Goal: Task Accomplishment & Management: Manage account settings

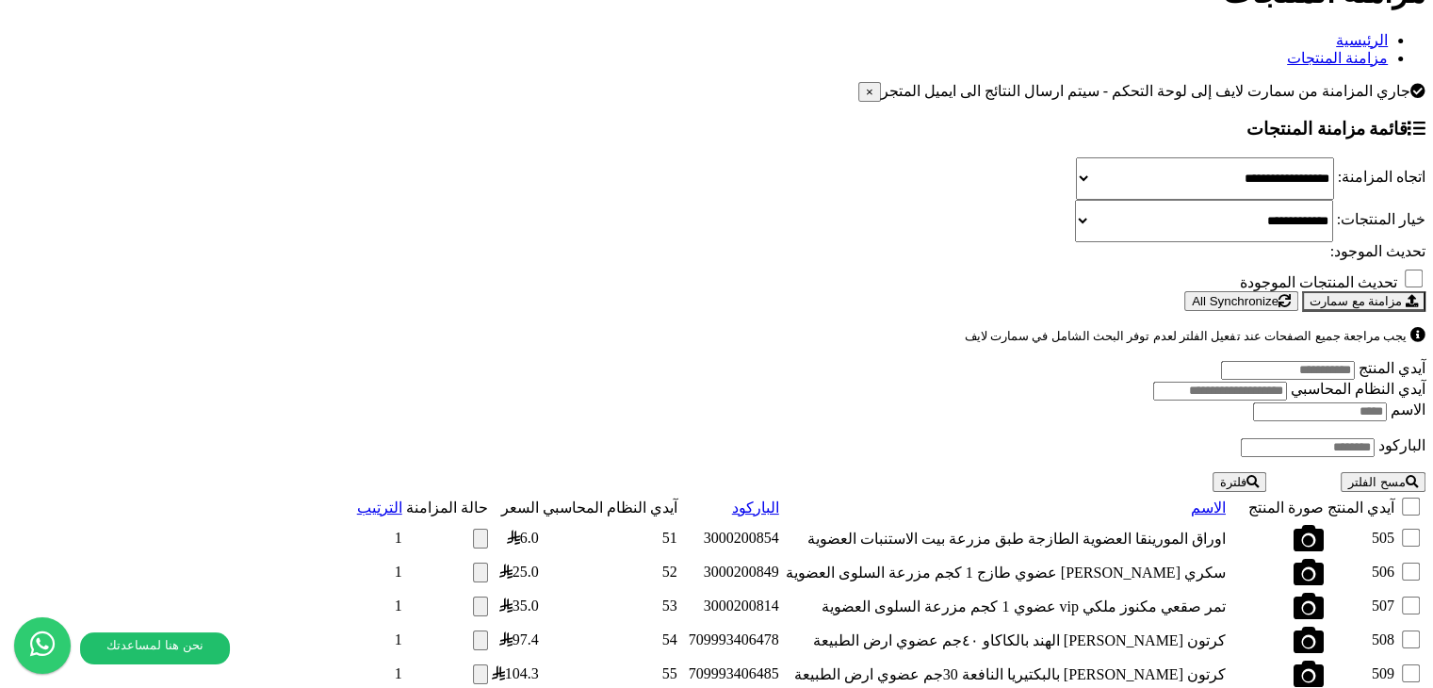
scroll to position [2031, 0]
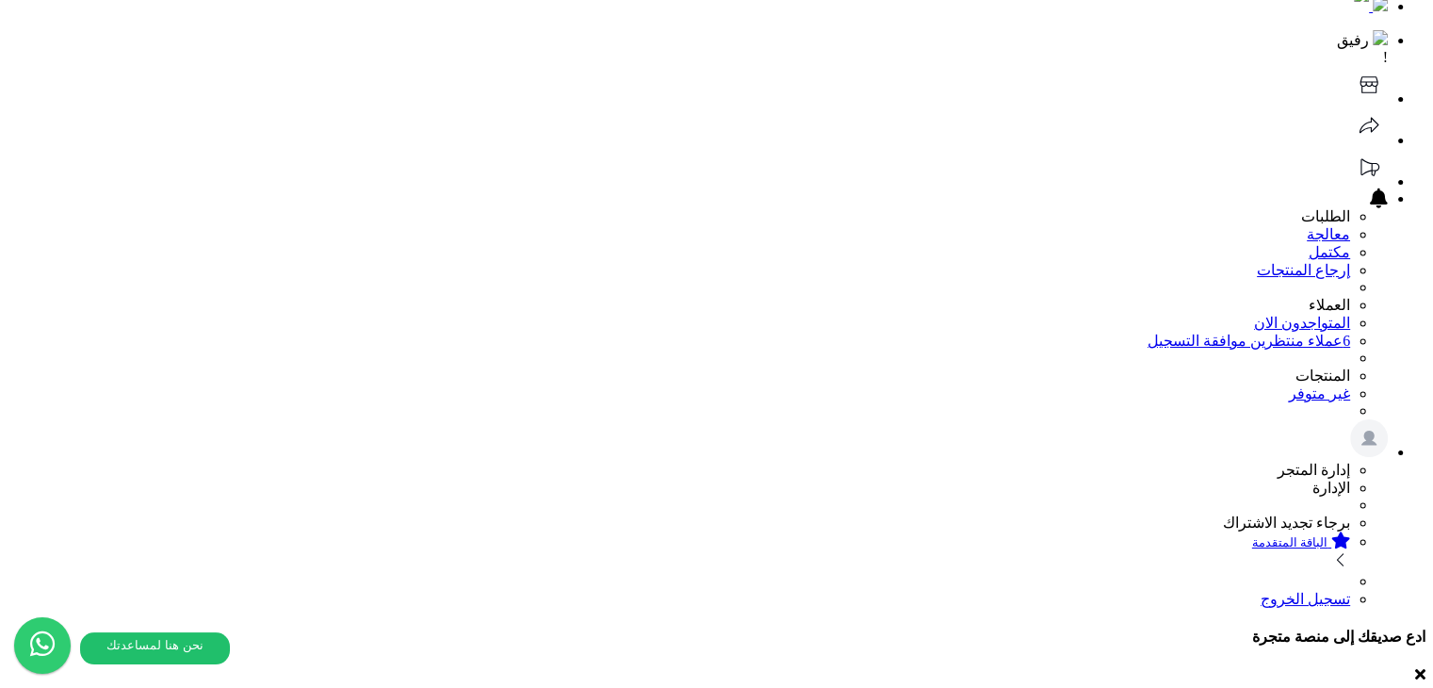
scroll to position [0, 0]
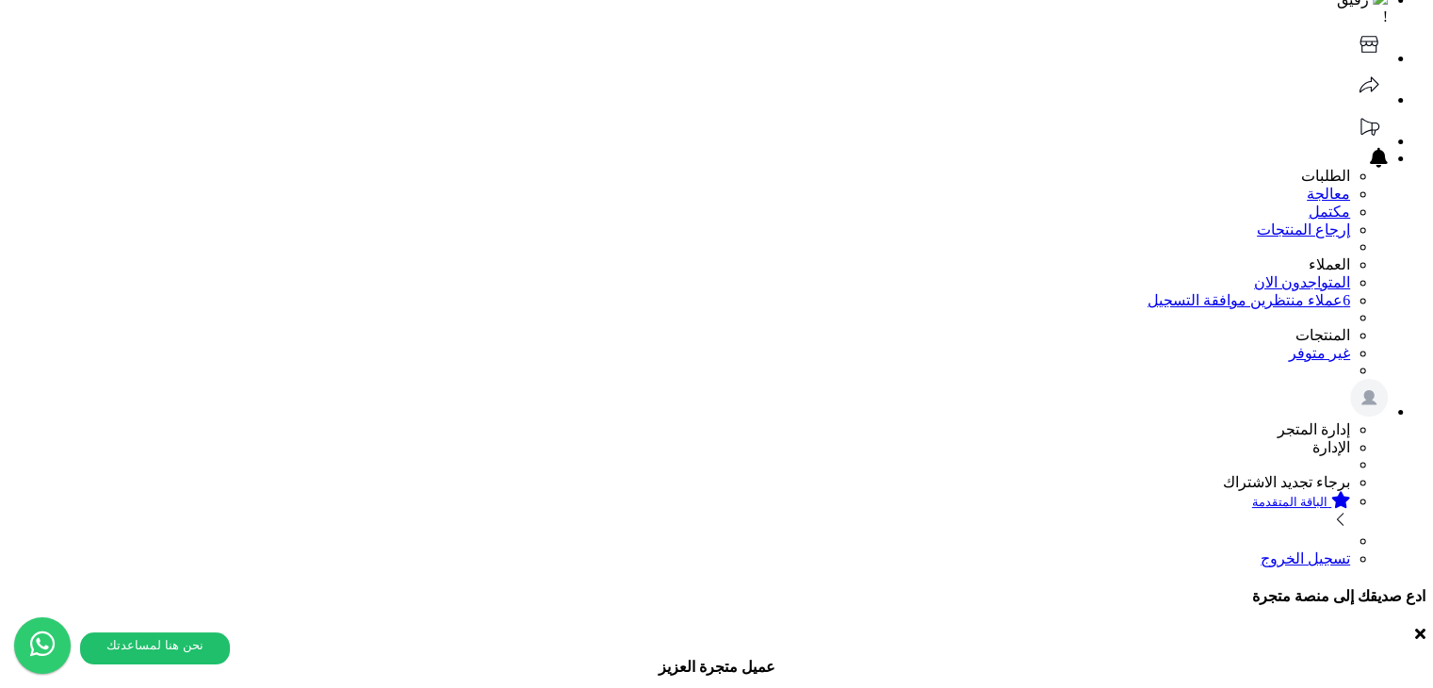
scroll to position [94, 0]
select select "*********"
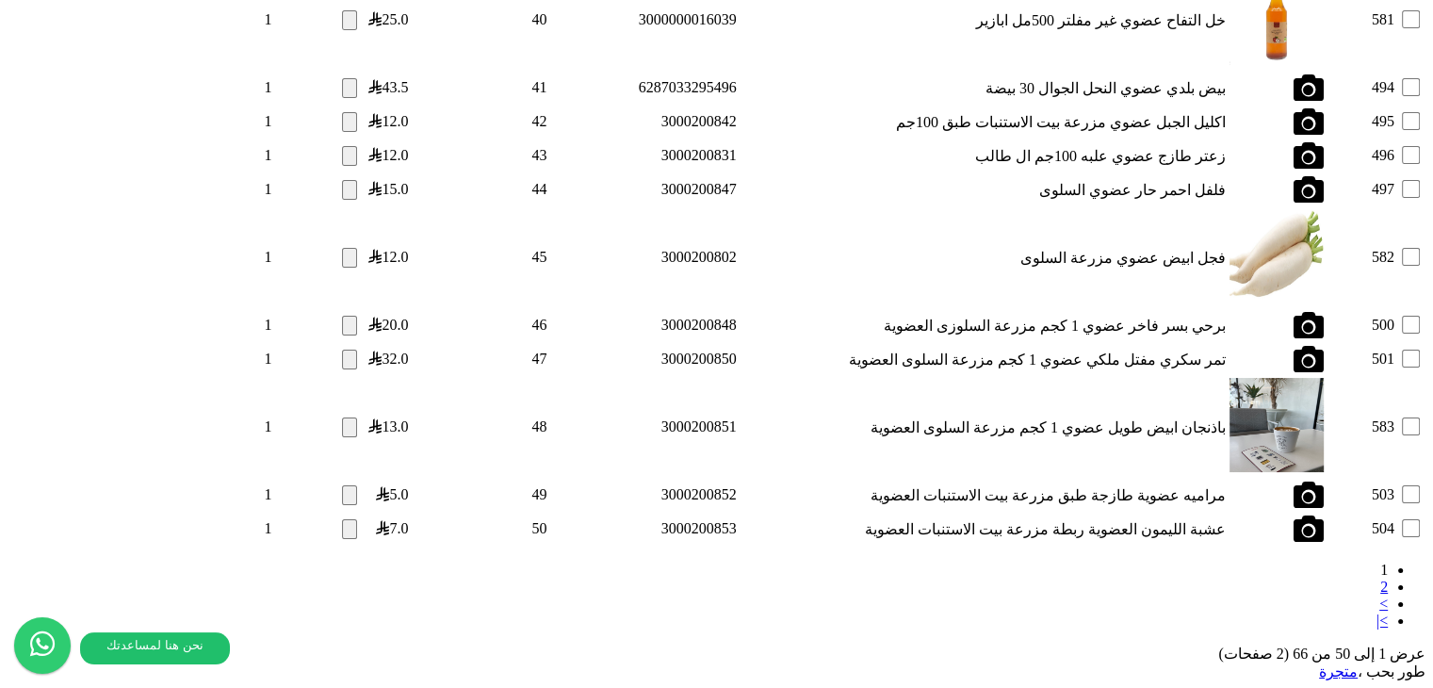
scroll to position [6192, 0]
click at [1381, 579] on link "2" at bounding box center [1385, 587] width 8 height 16
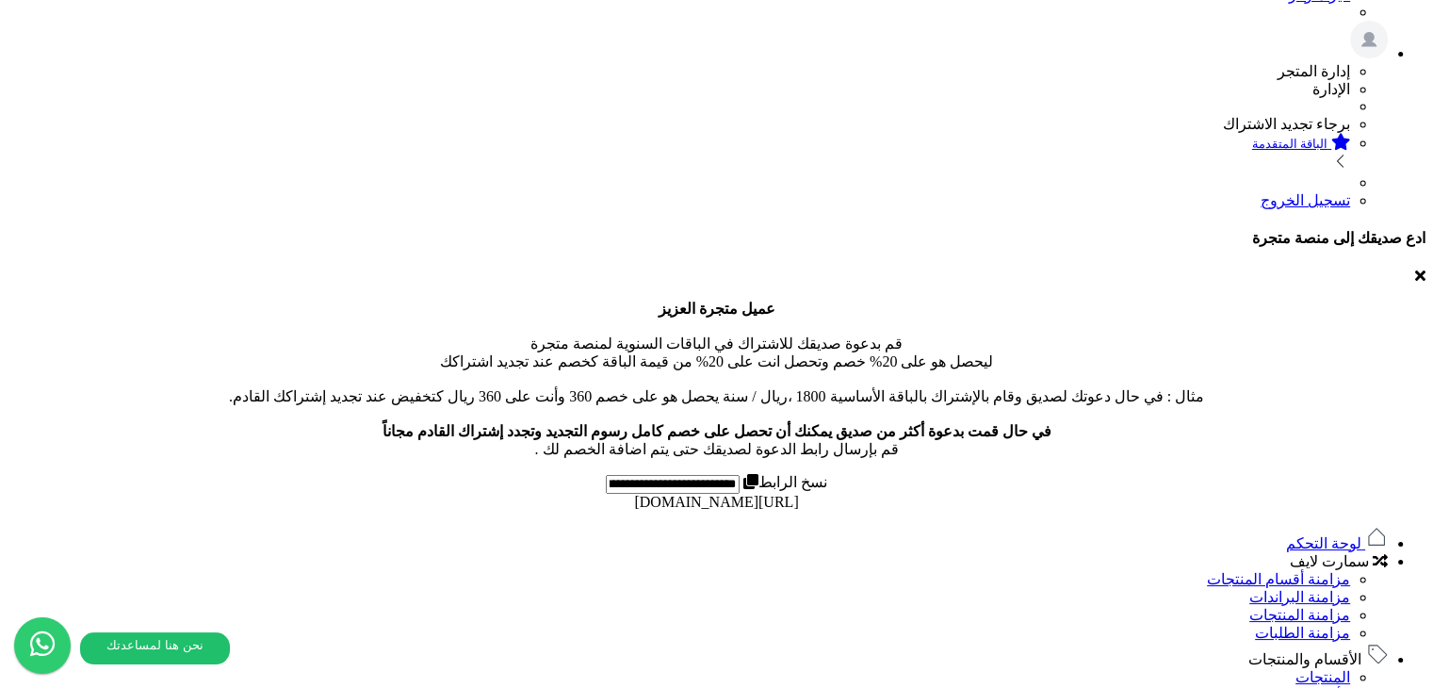
scroll to position [2096, 0]
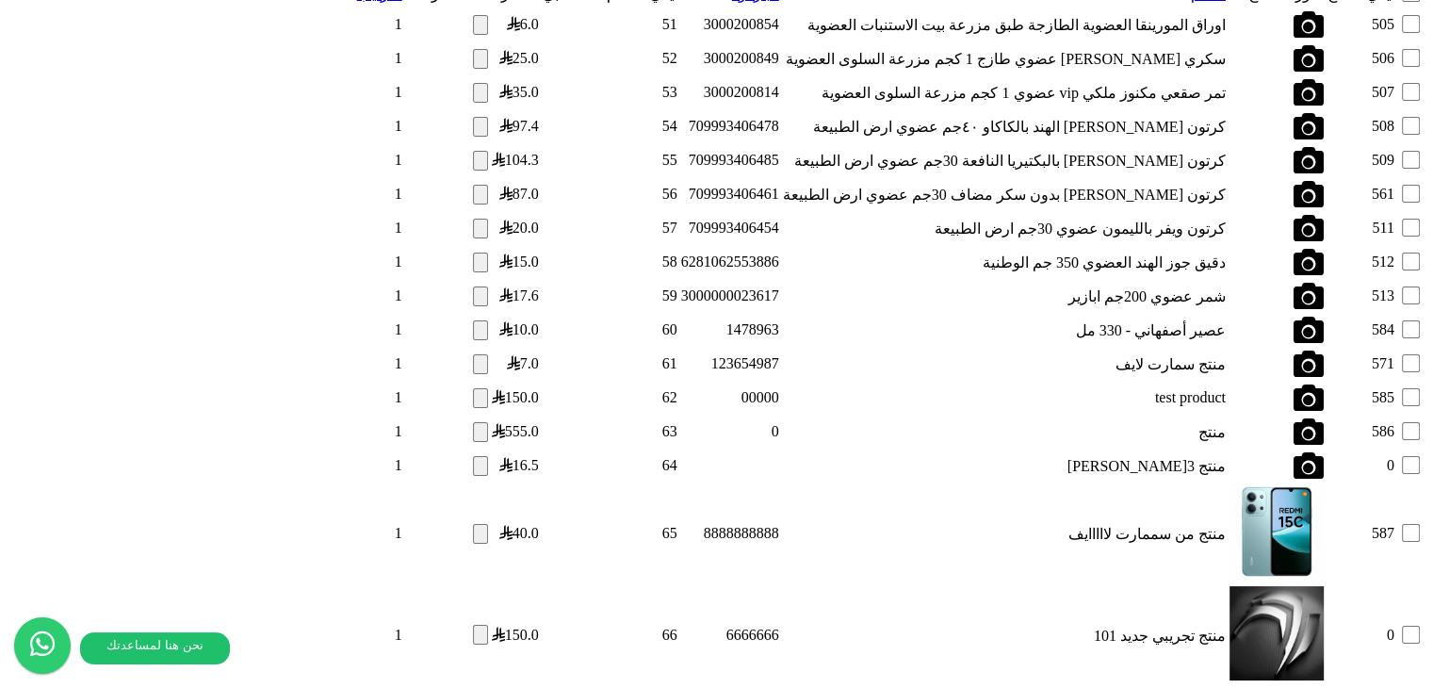
click at [473, 625] on button "button" at bounding box center [480, 635] width 15 height 20
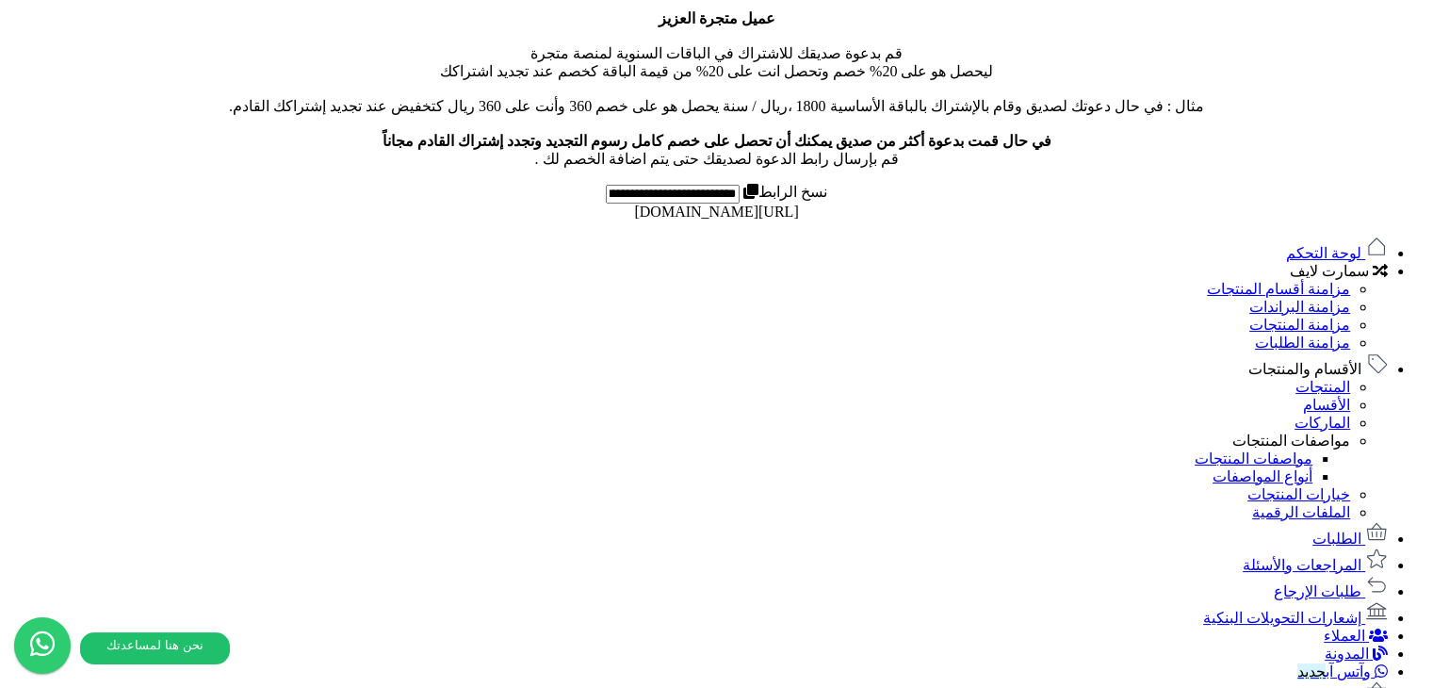
scroll to position [0, 0]
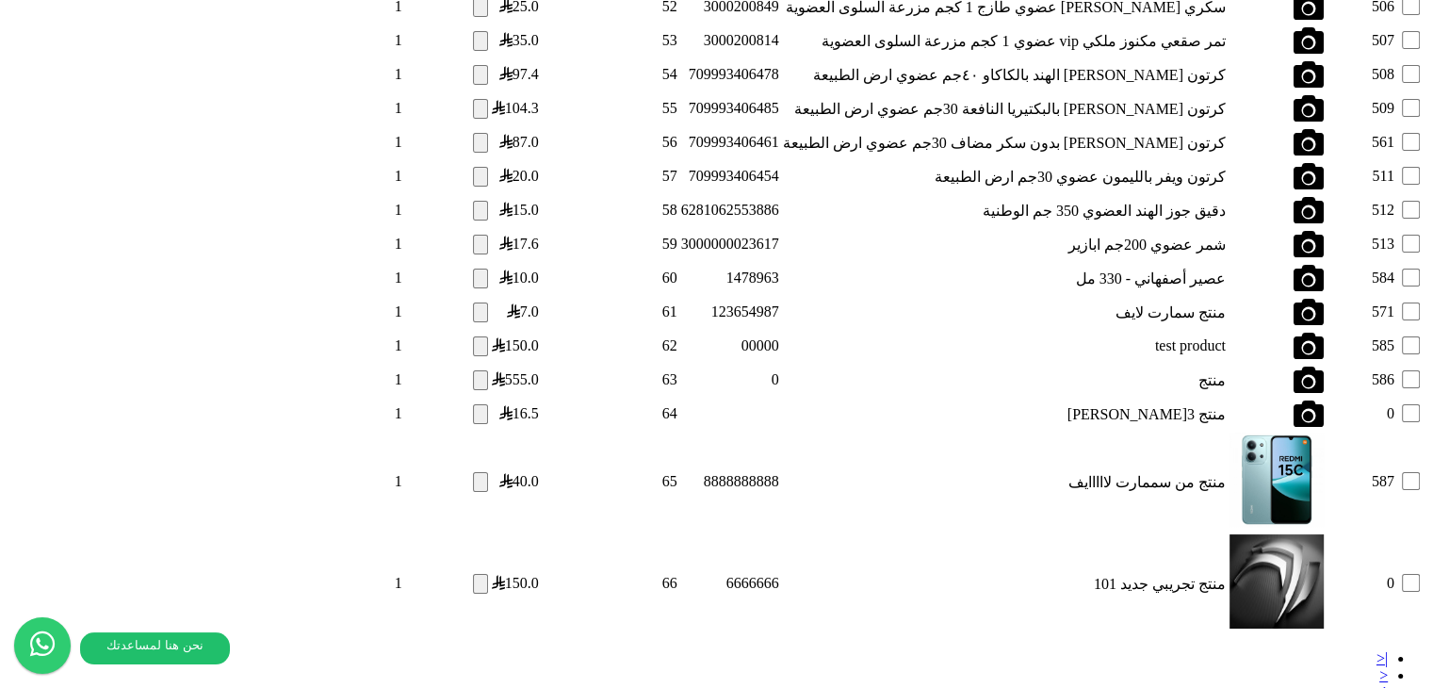
scroll to position [2062, 0]
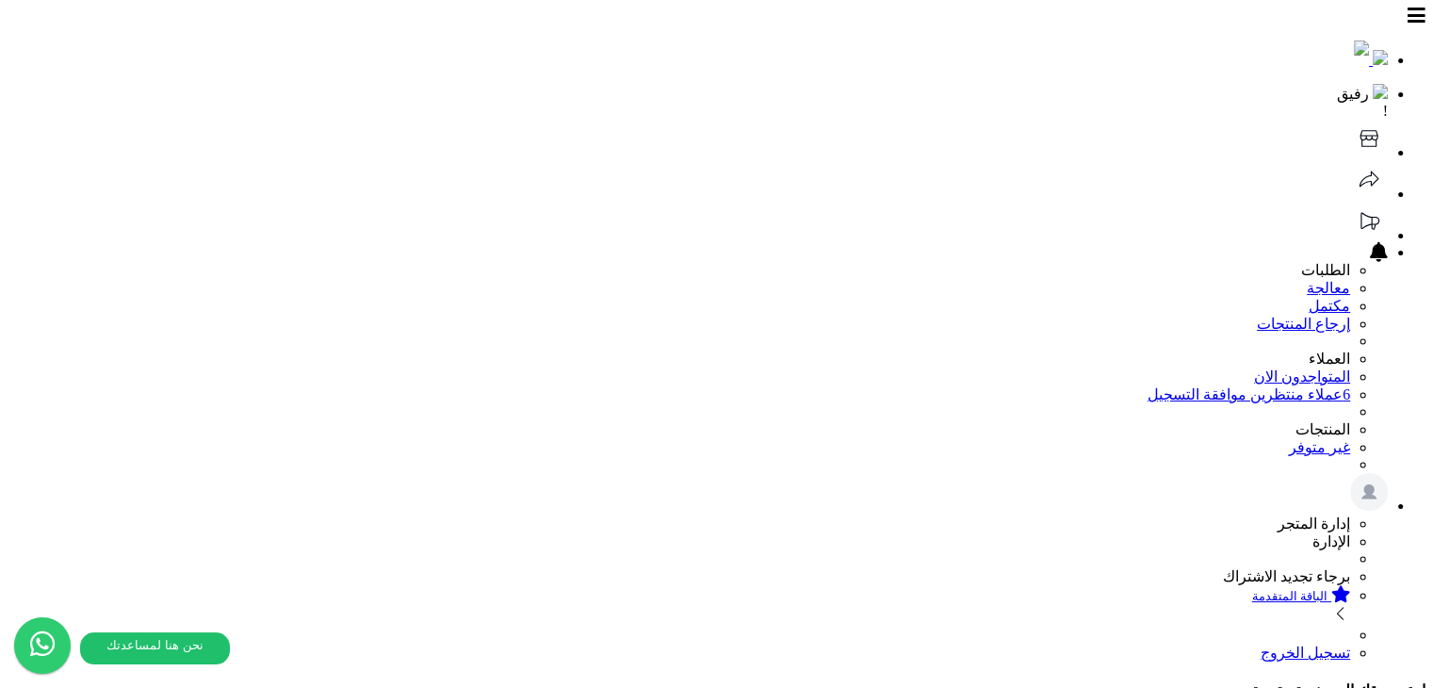
select select
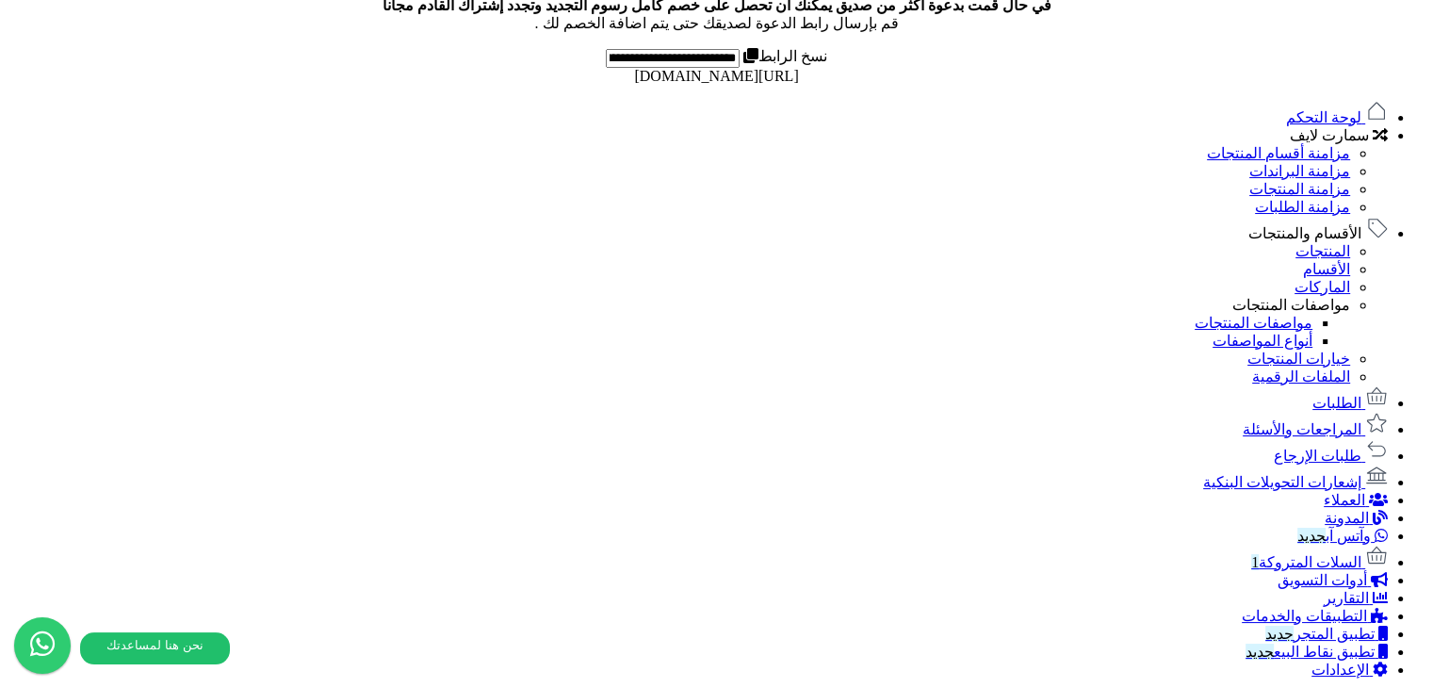
scroll to position [754, 0]
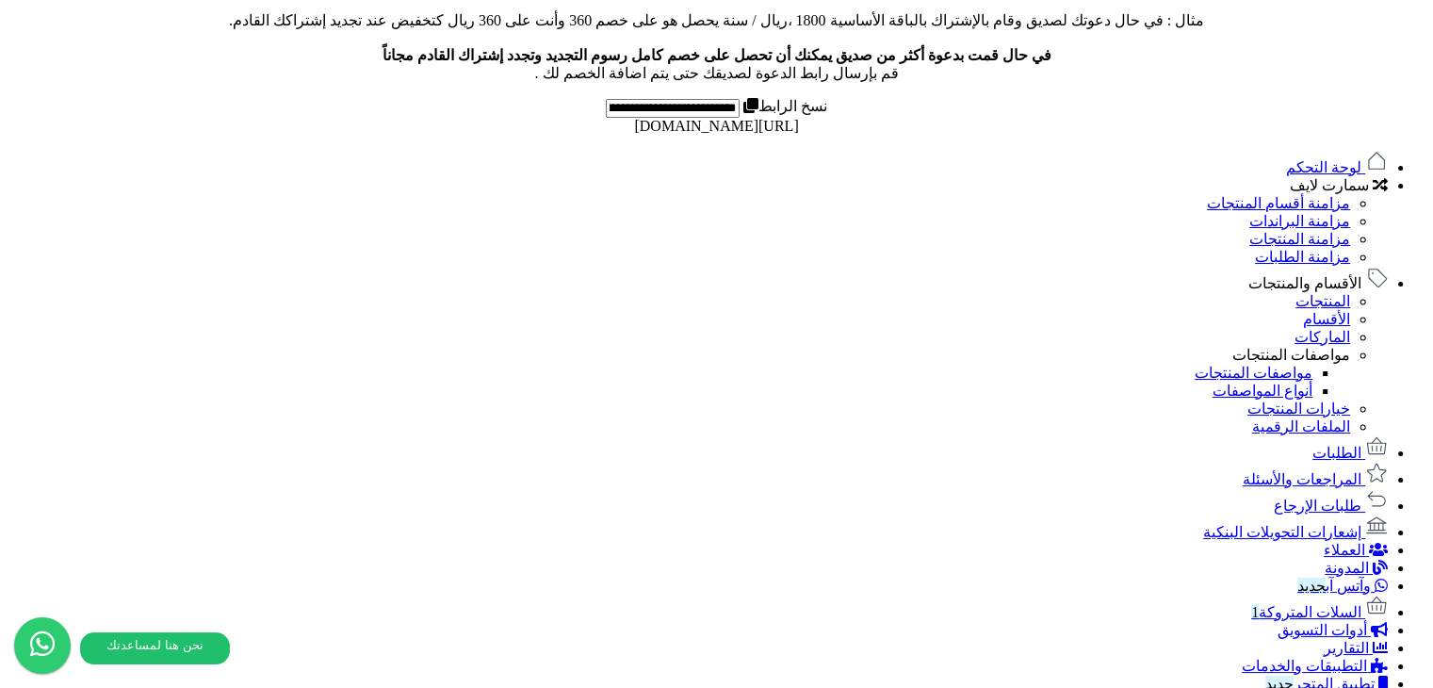
scroll to position [830, 0]
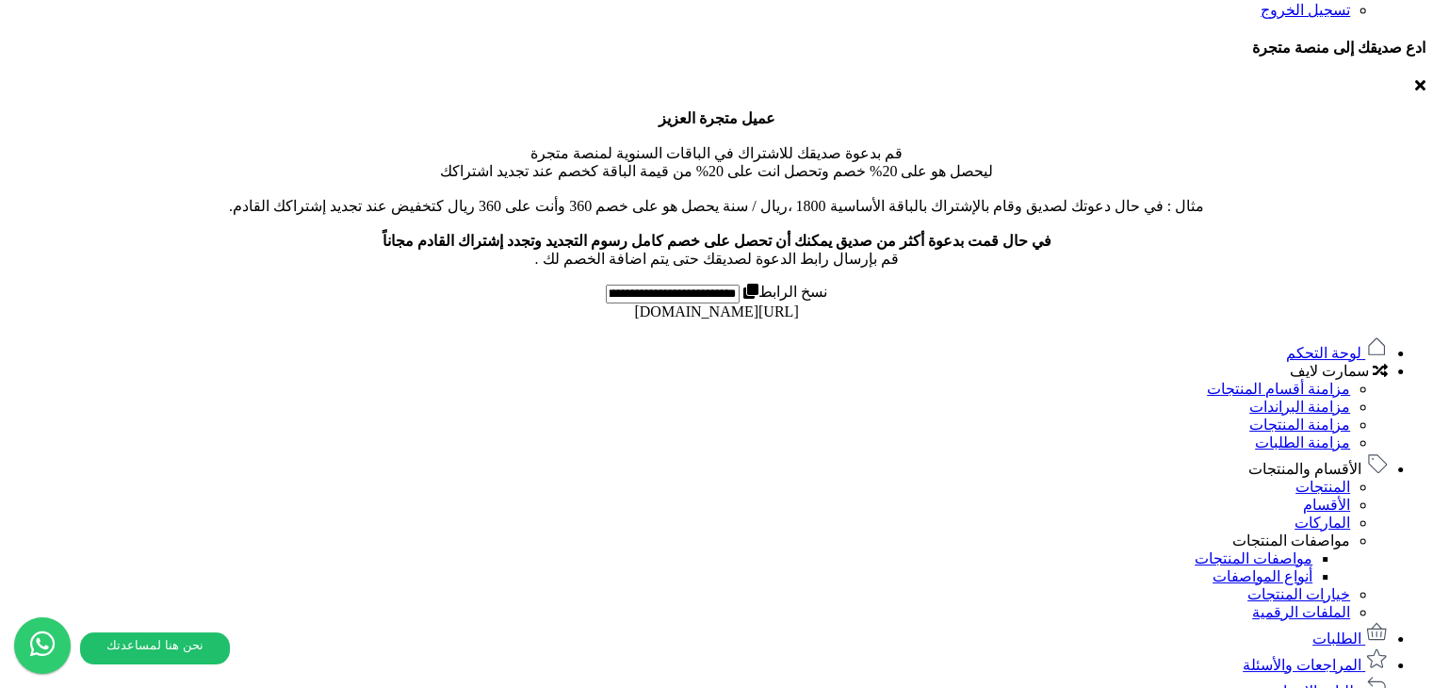
scroll to position [642, 0]
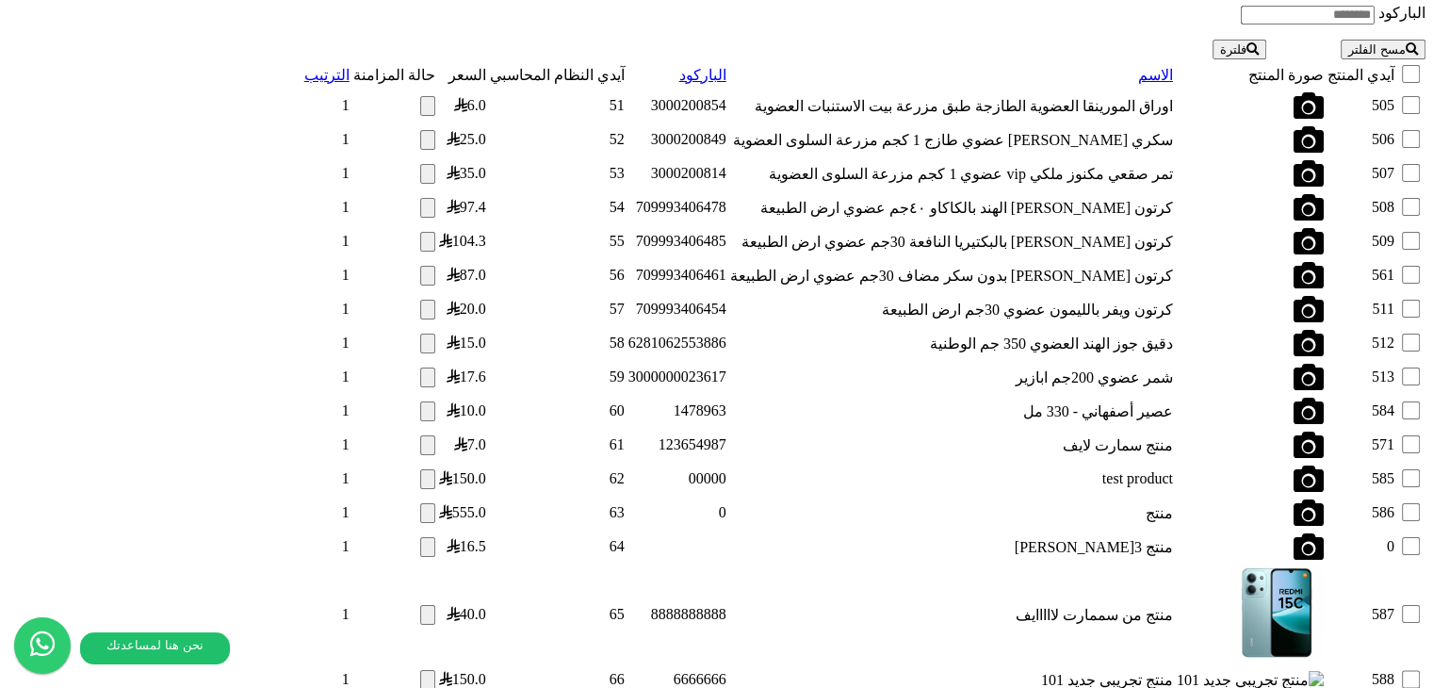
scroll to position [2096, 0]
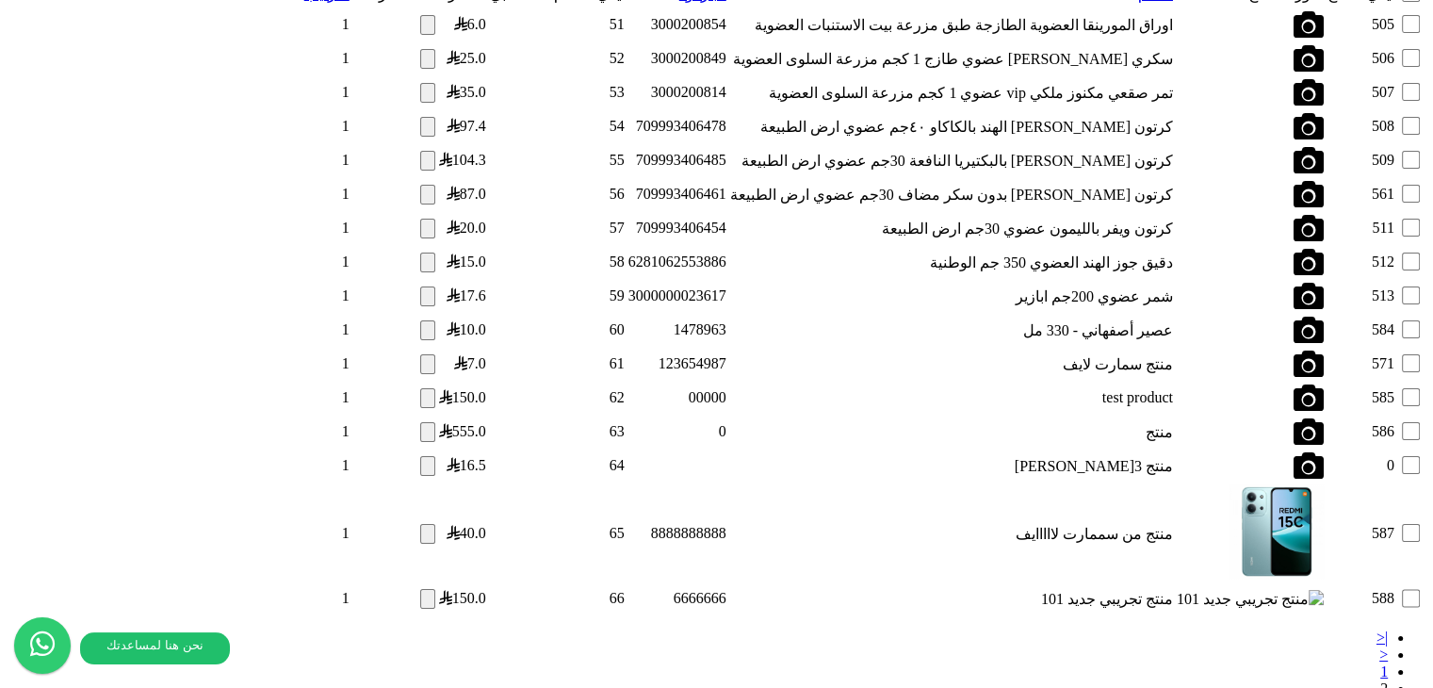
click at [352, 585] on td at bounding box center [394, 598] width 84 height 26
click at [420, 588] on button "button" at bounding box center [427, 598] width 15 height 20
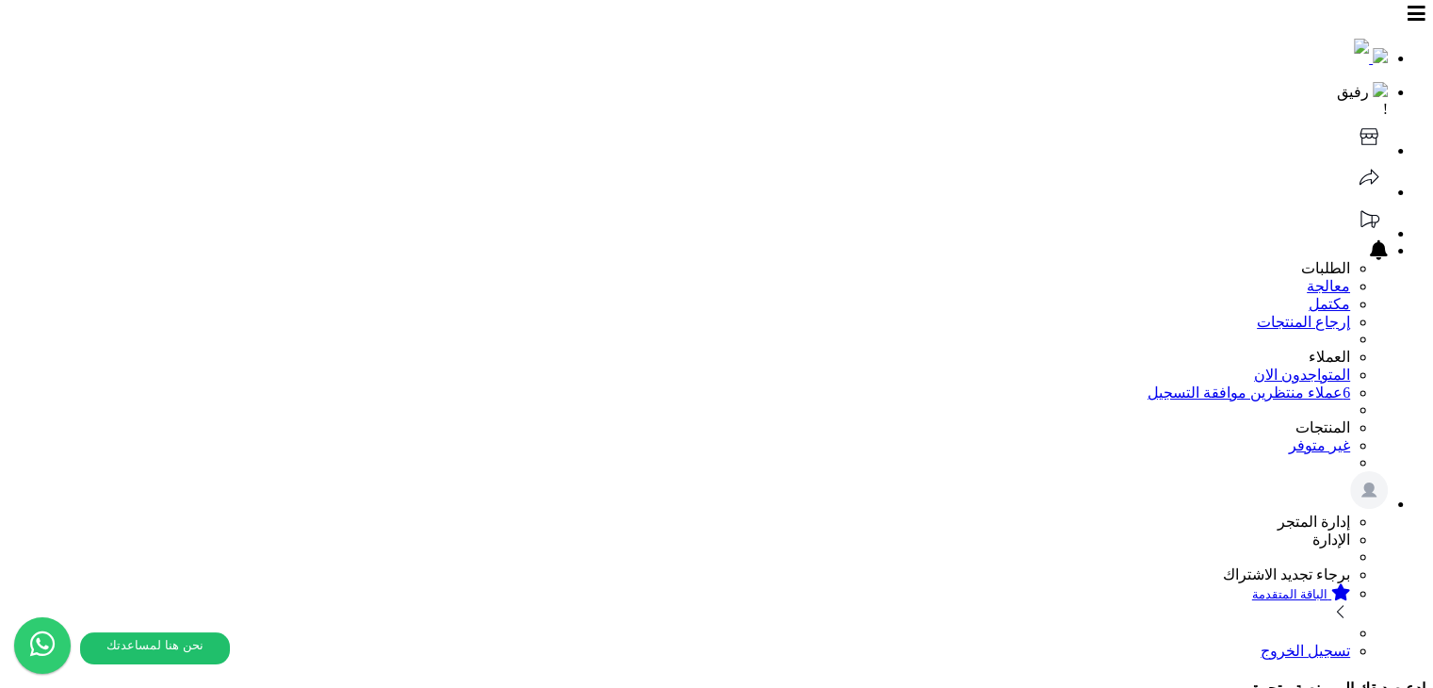
scroll to position [0, 0]
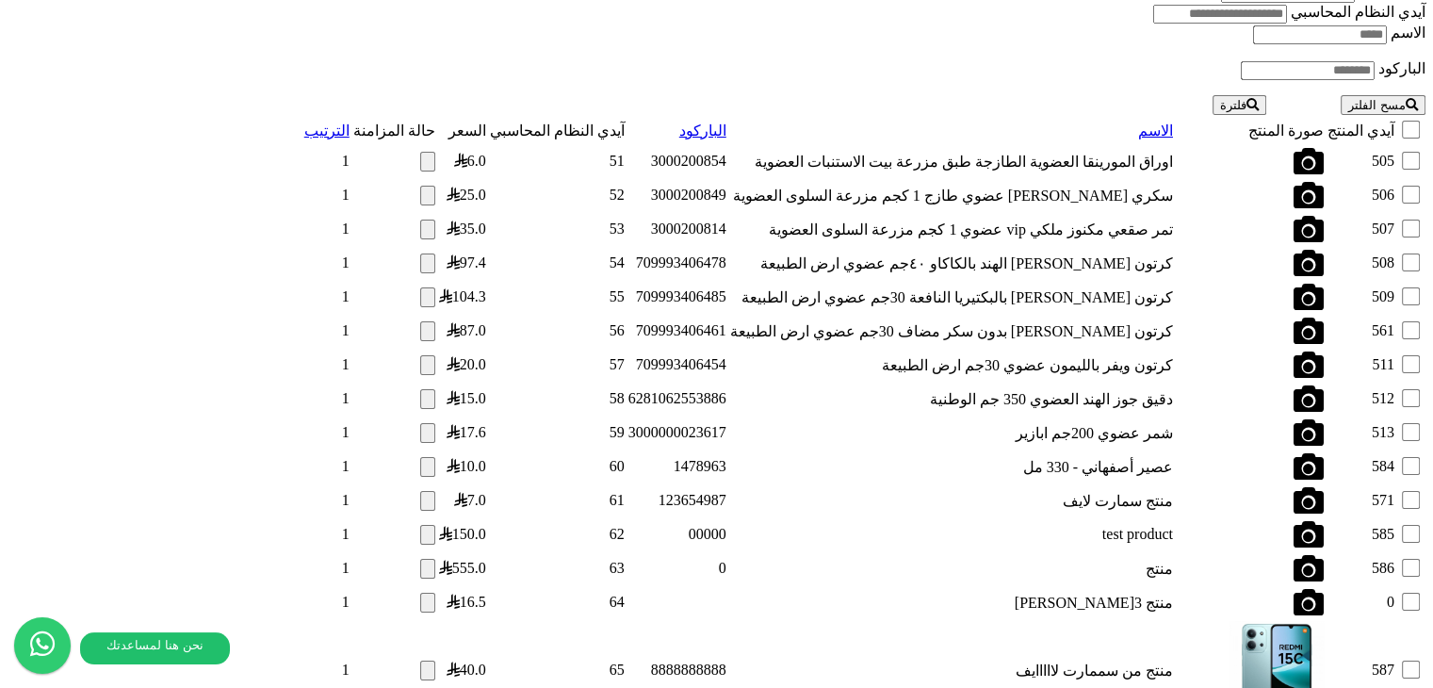
scroll to position [2156, 0]
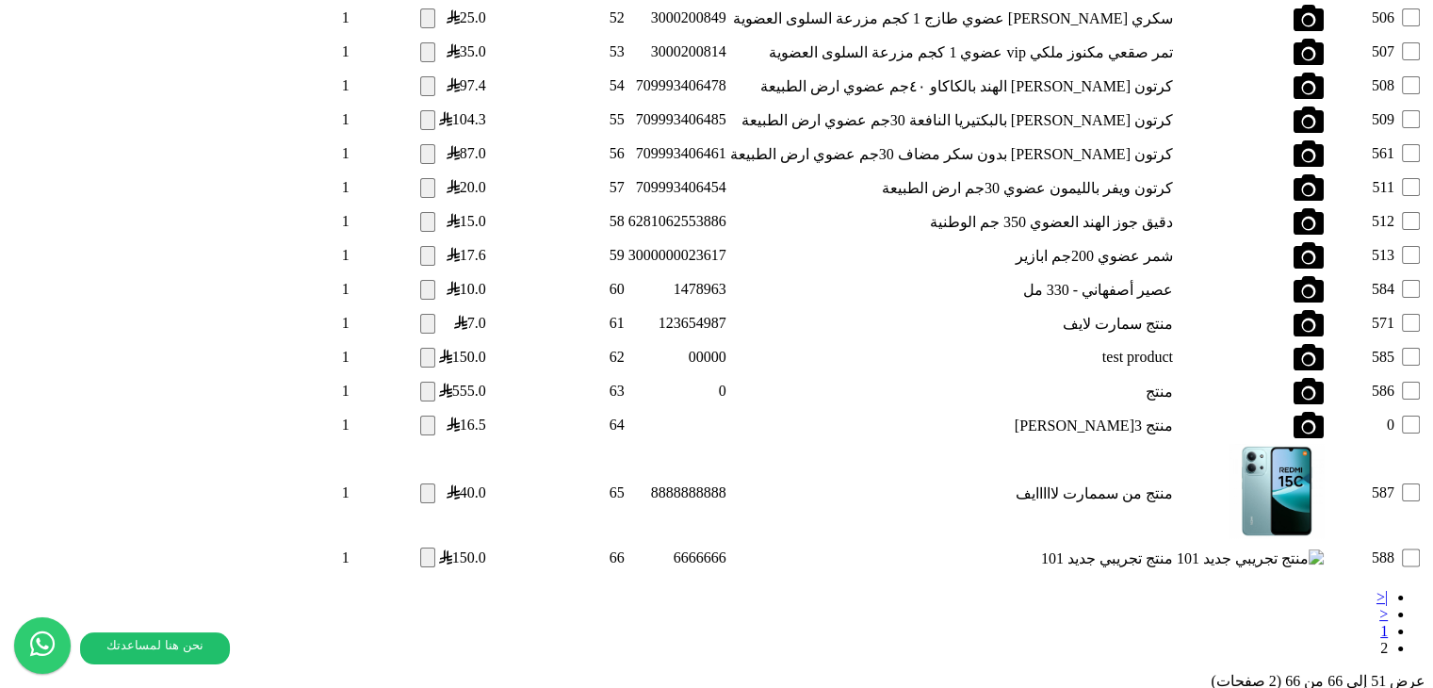
click at [420, 548] on button "button" at bounding box center [427, 558] width 15 height 20
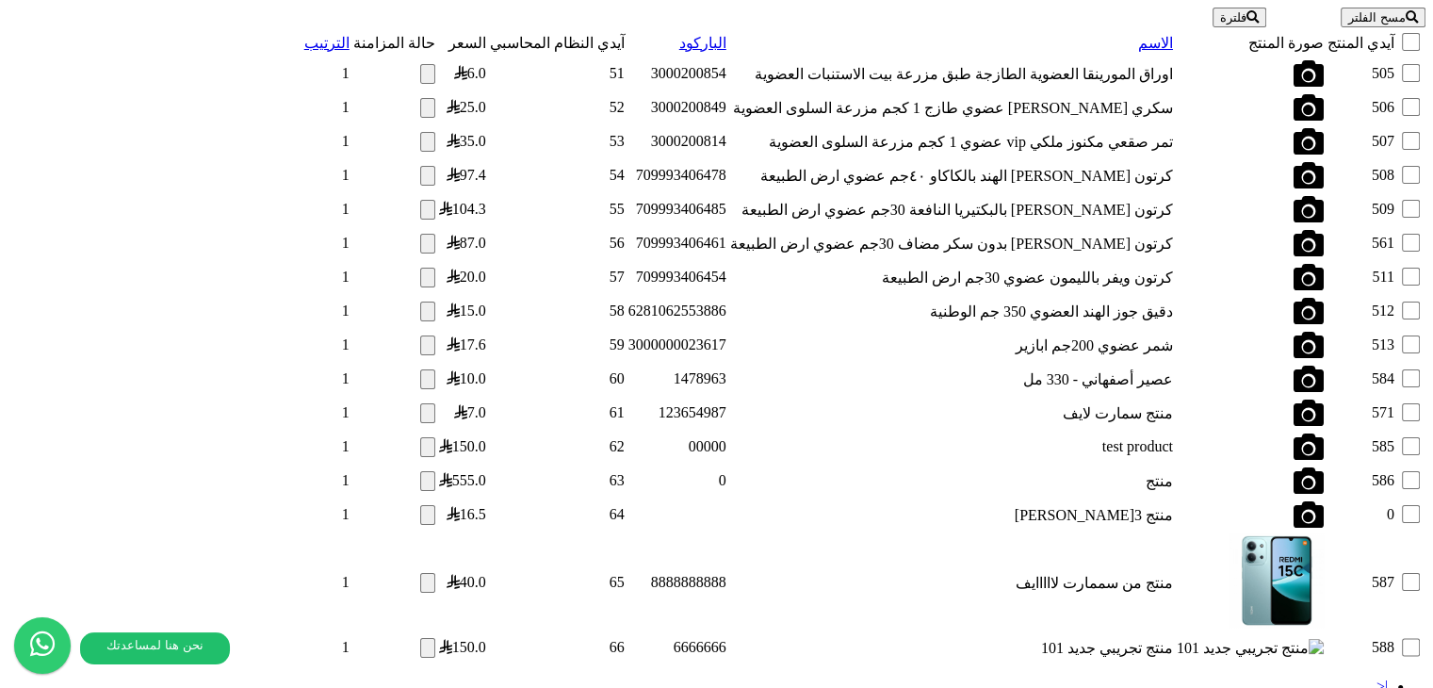
scroll to position [2062, 0]
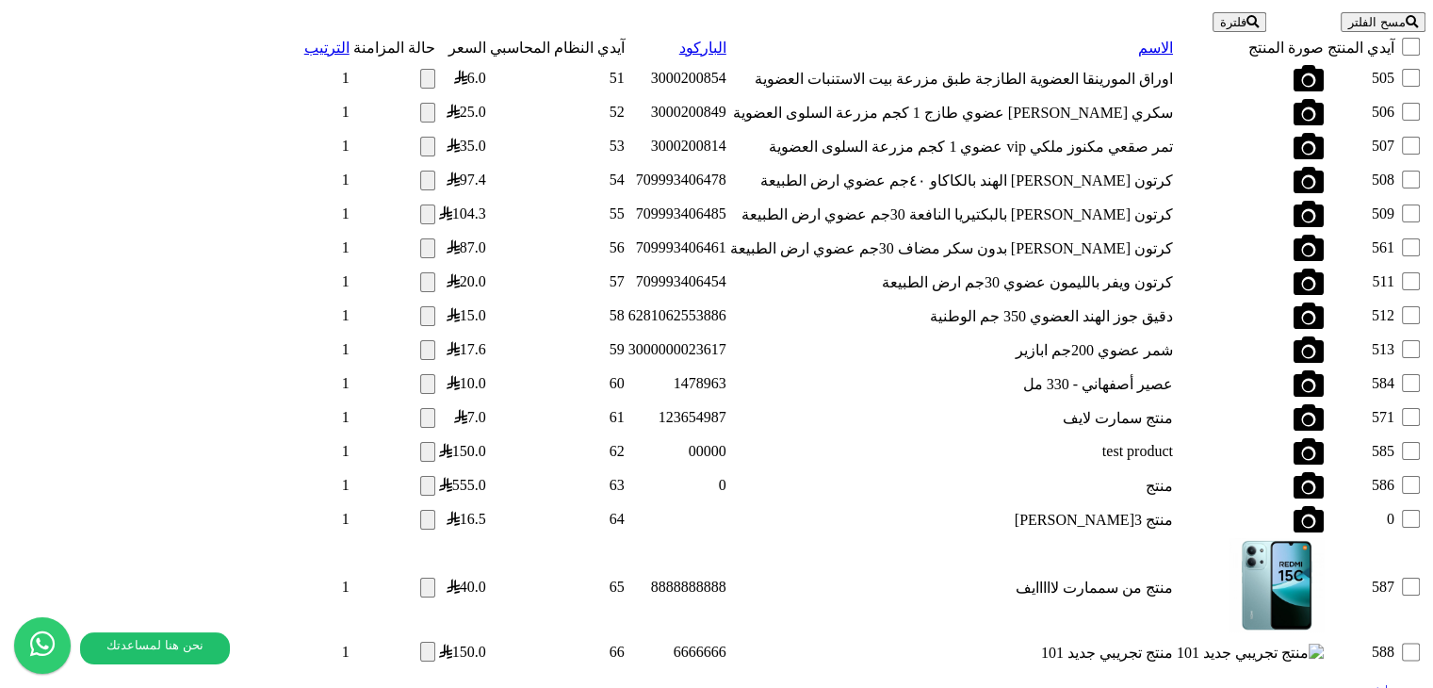
click at [420, 642] on button "button" at bounding box center [427, 652] width 15 height 20
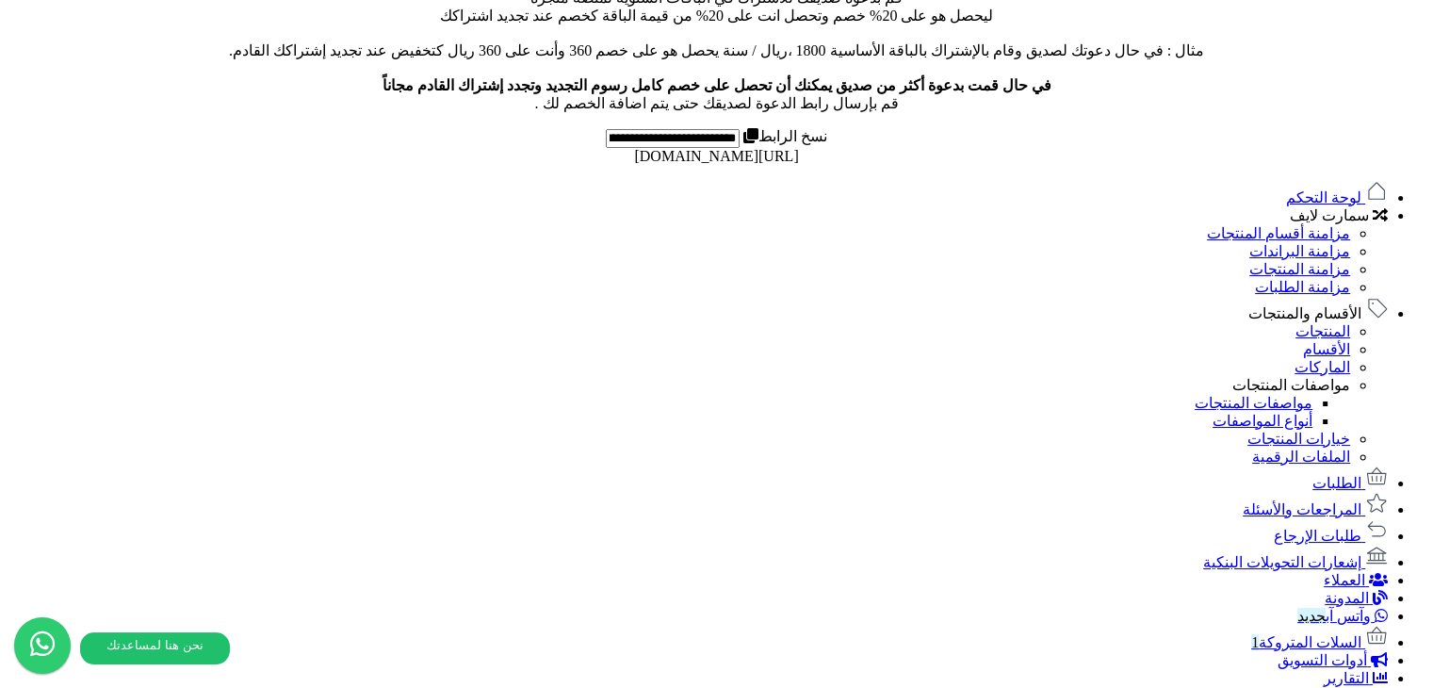
scroll to position [0, 0]
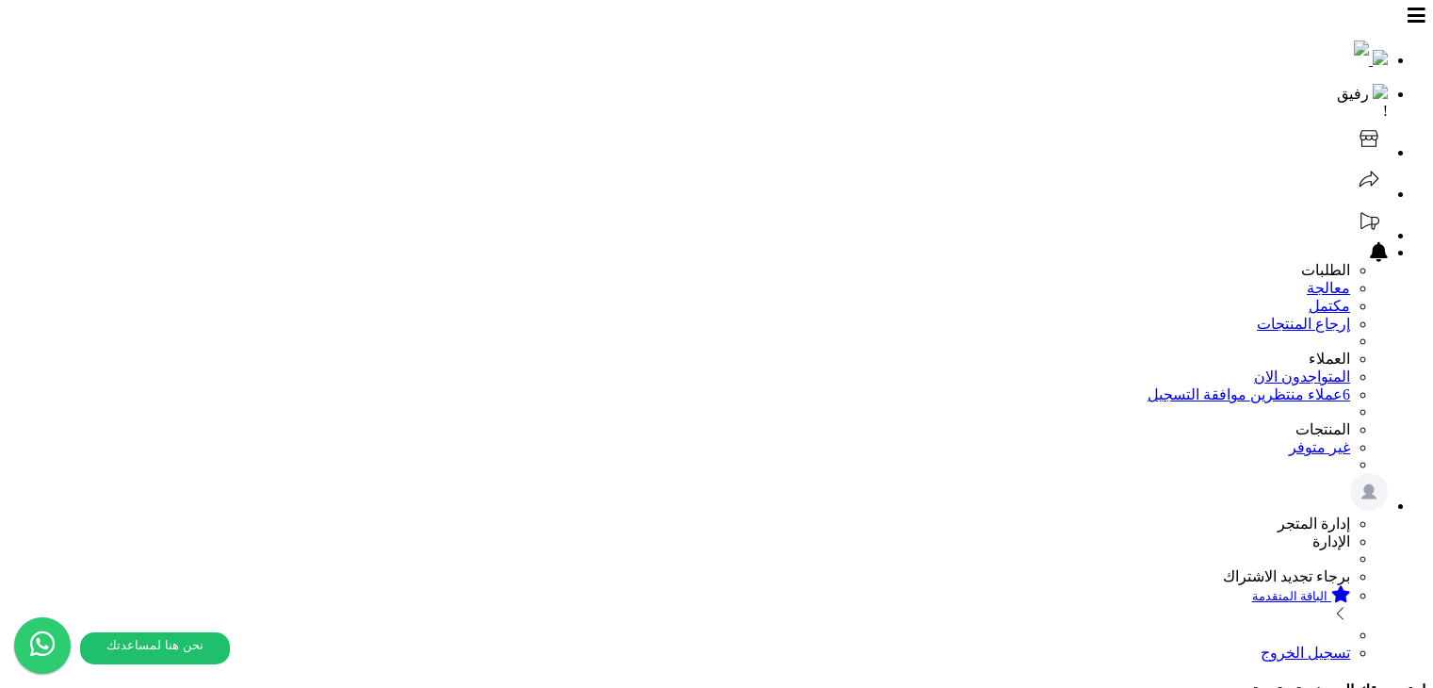
select select
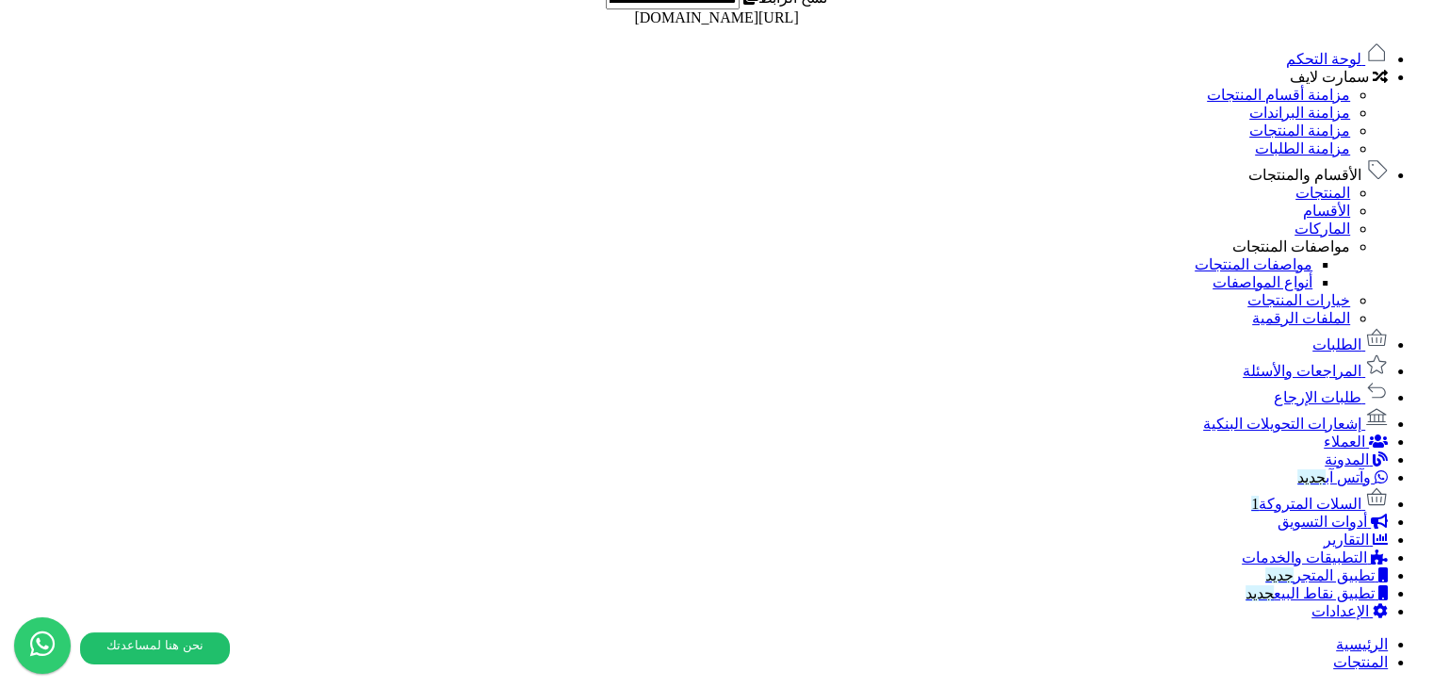
scroll to position [736, 0]
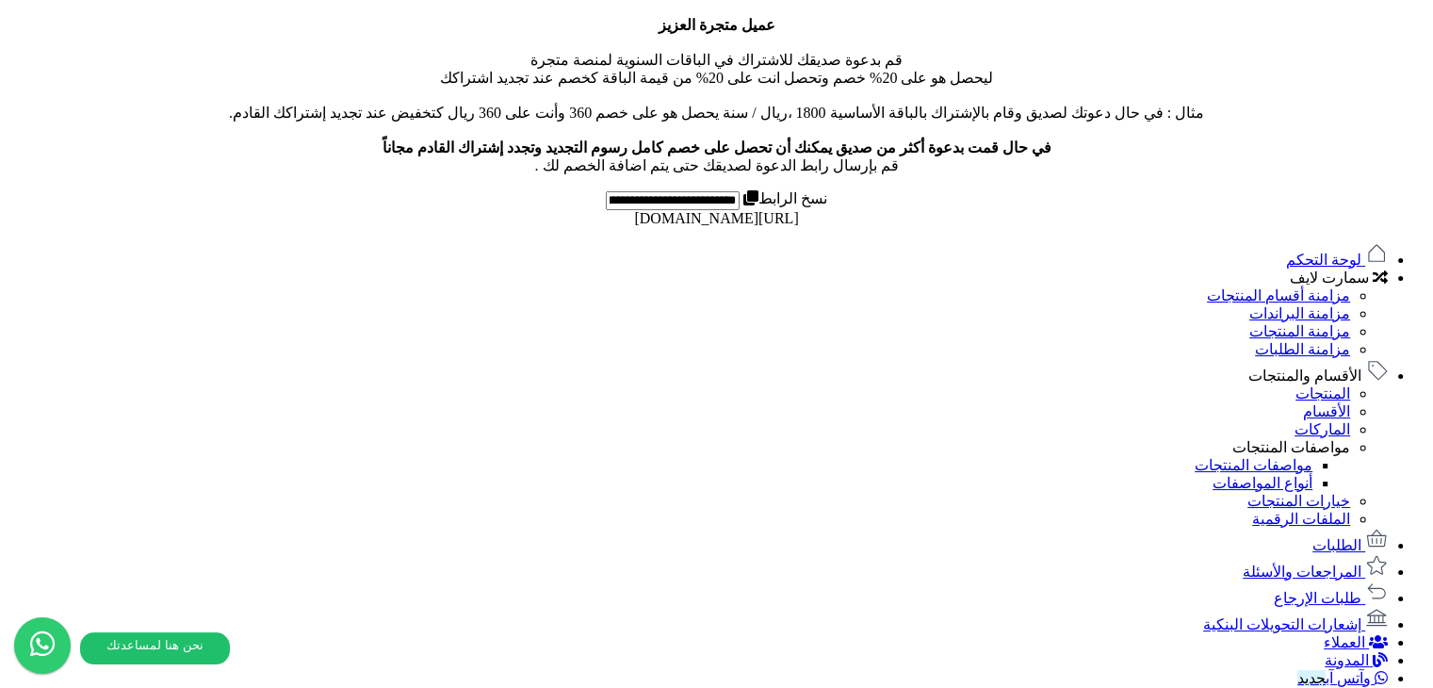
click at [1318, 368] on span "الأقسام والمنتجات" at bounding box center [1305, 376] width 113 height 16
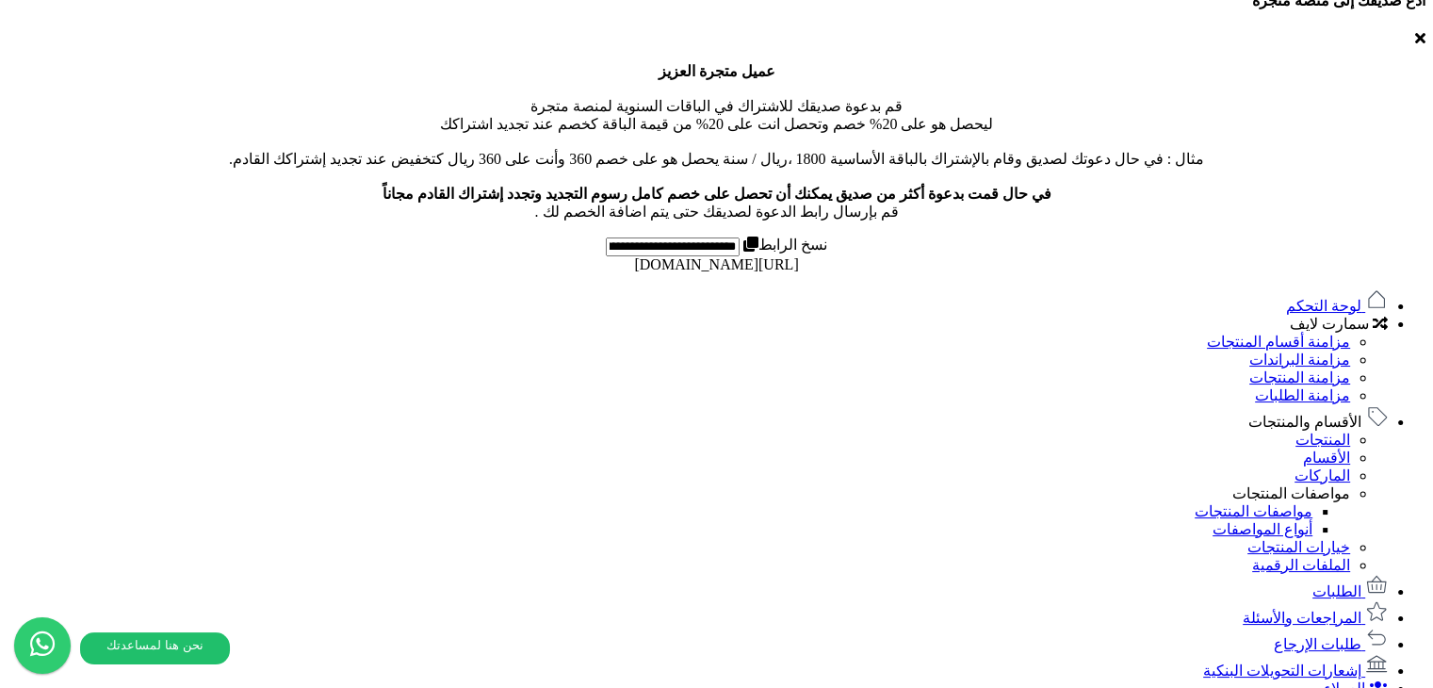
scroll to position [642, 0]
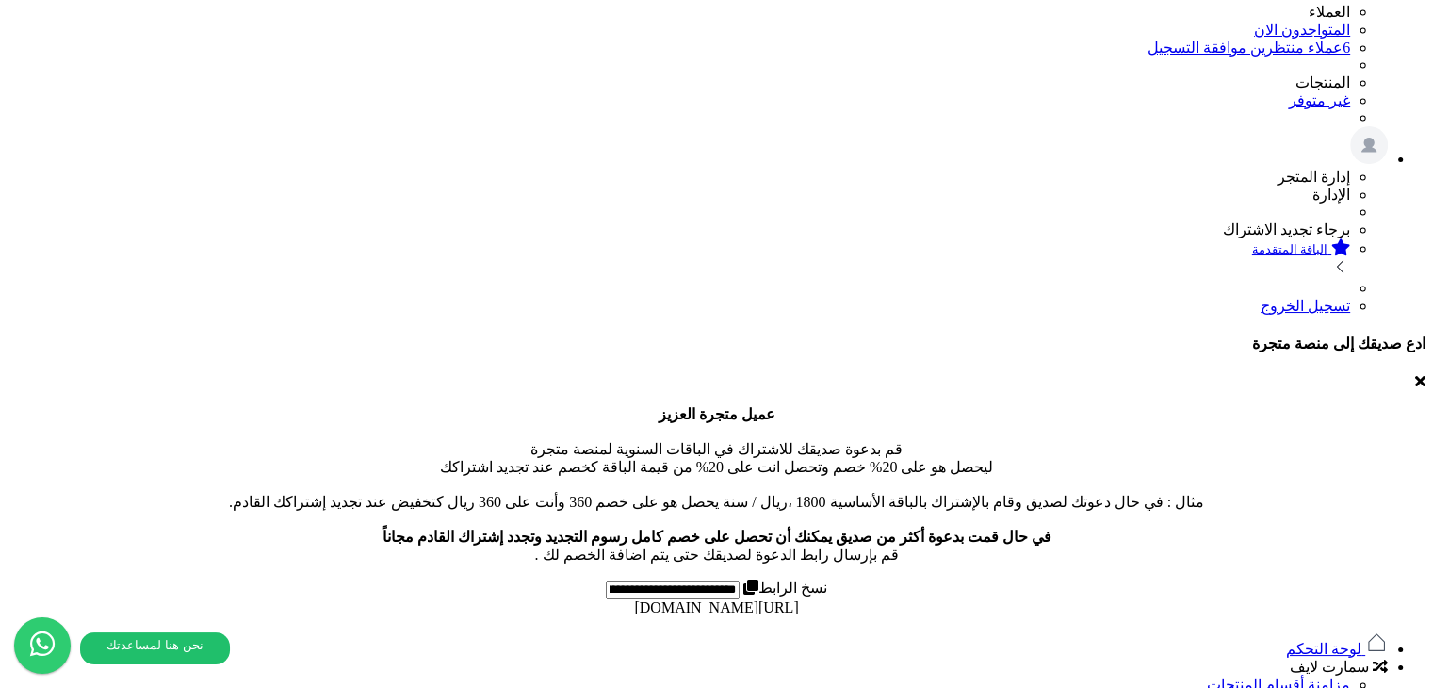
scroll to position [283, 0]
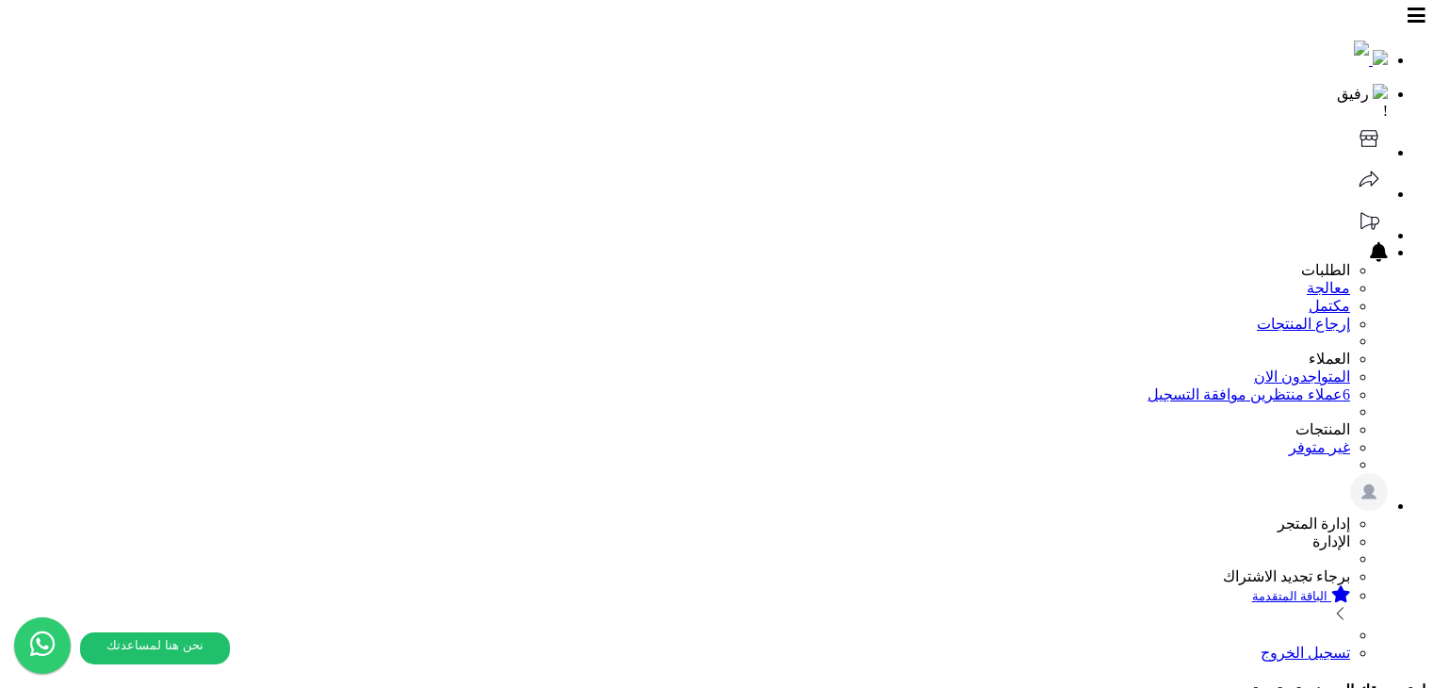
select select
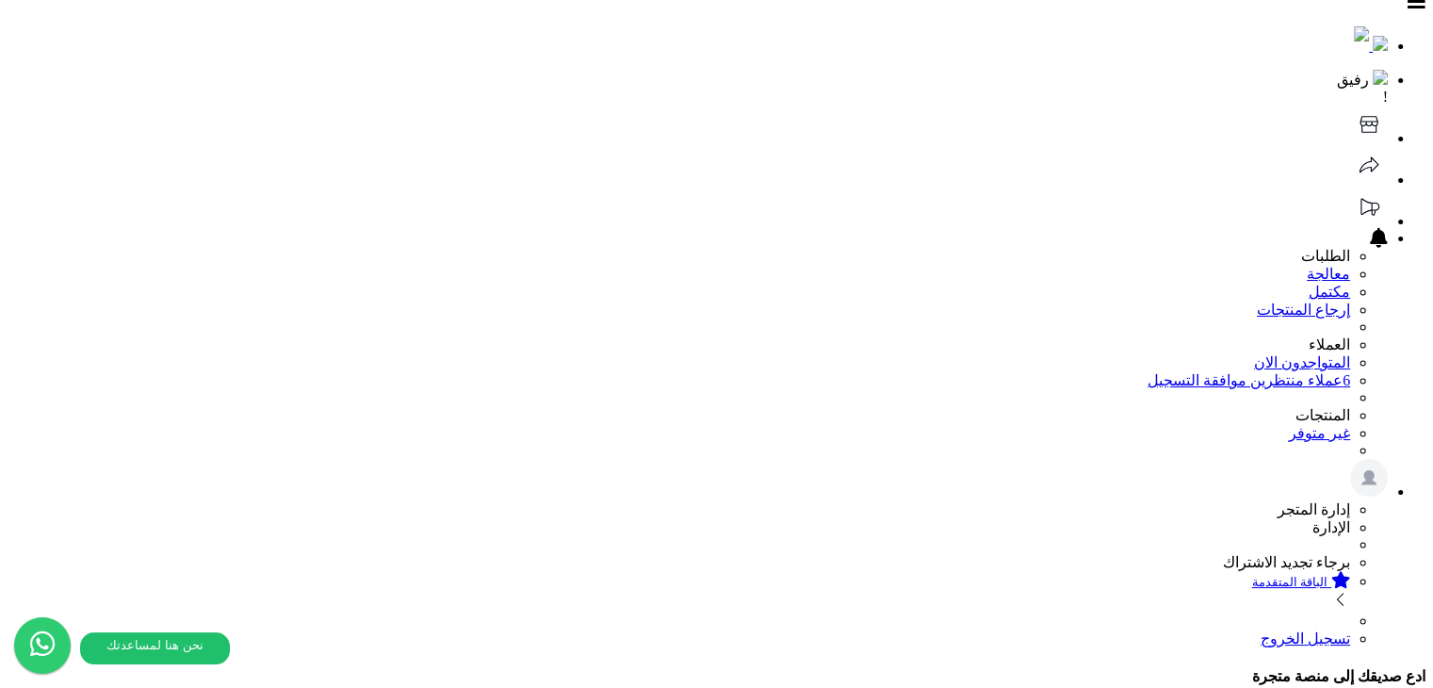
scroll to position [283, 0]
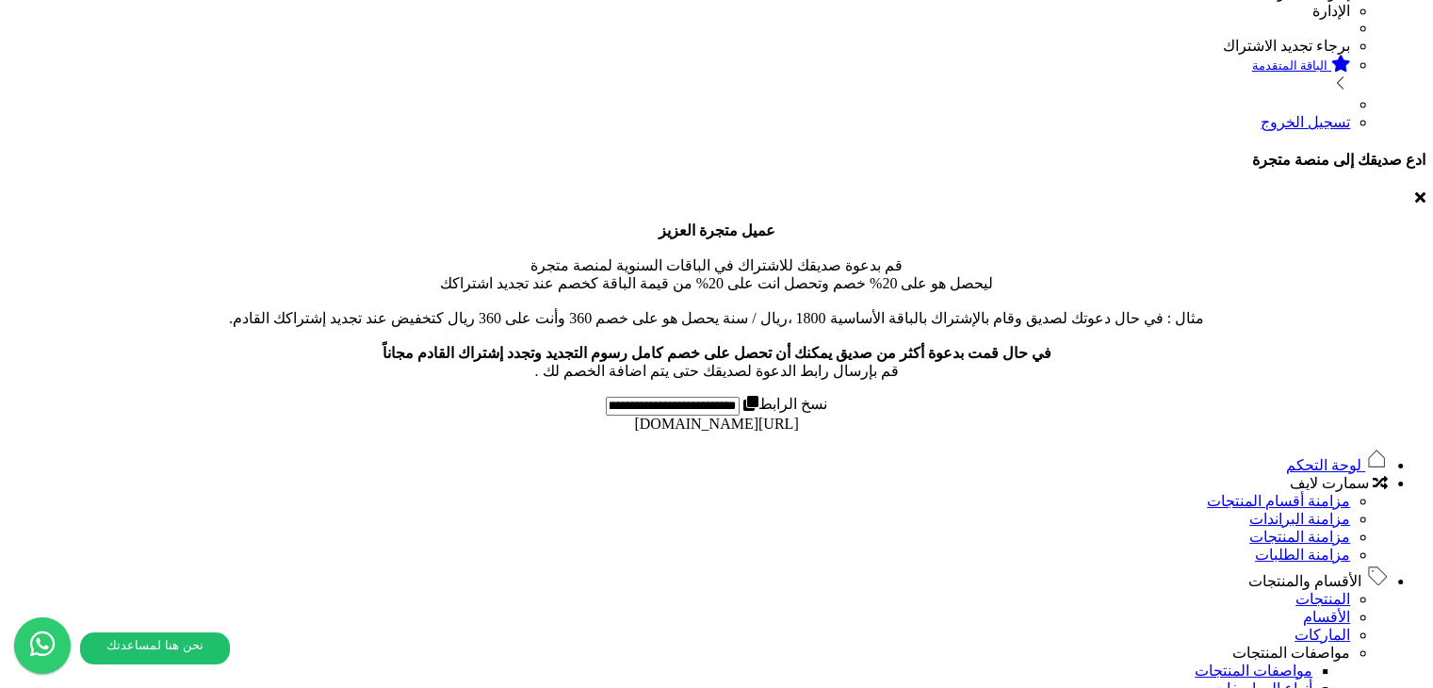
scroll to position [754, 0]
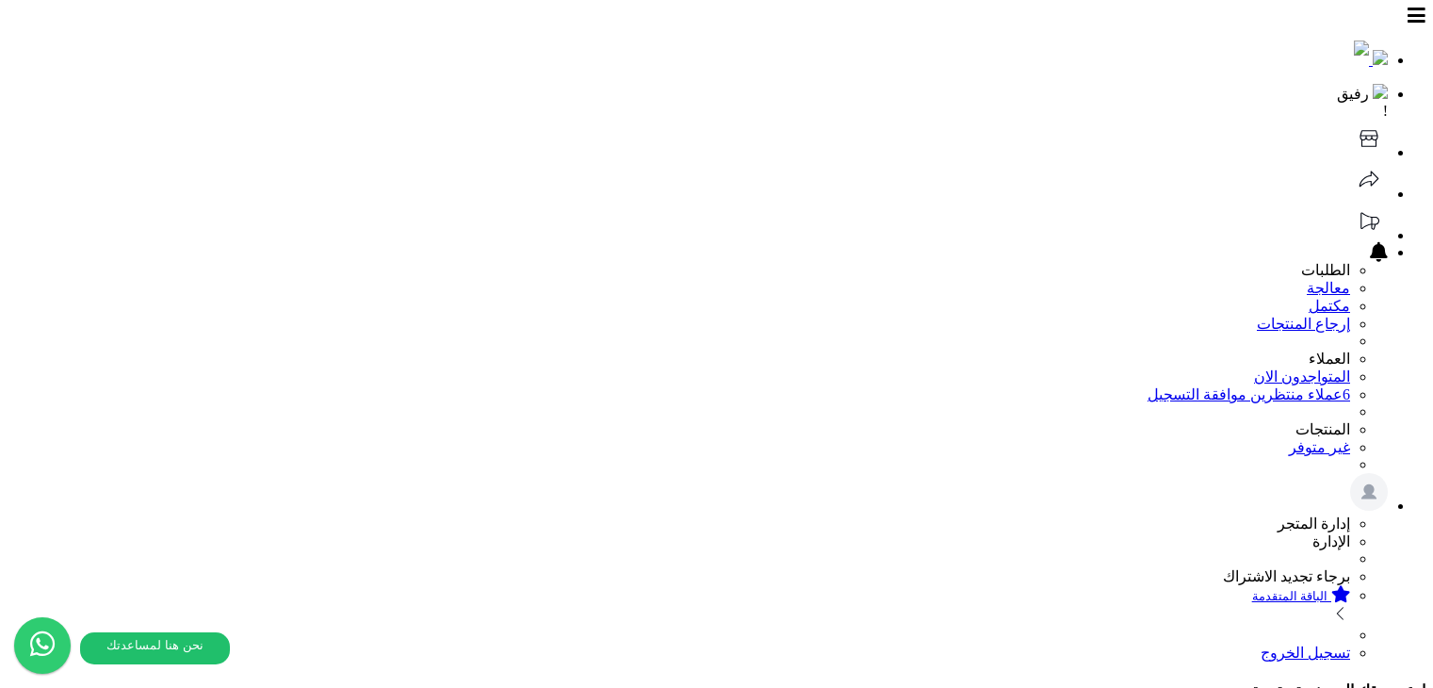
select select
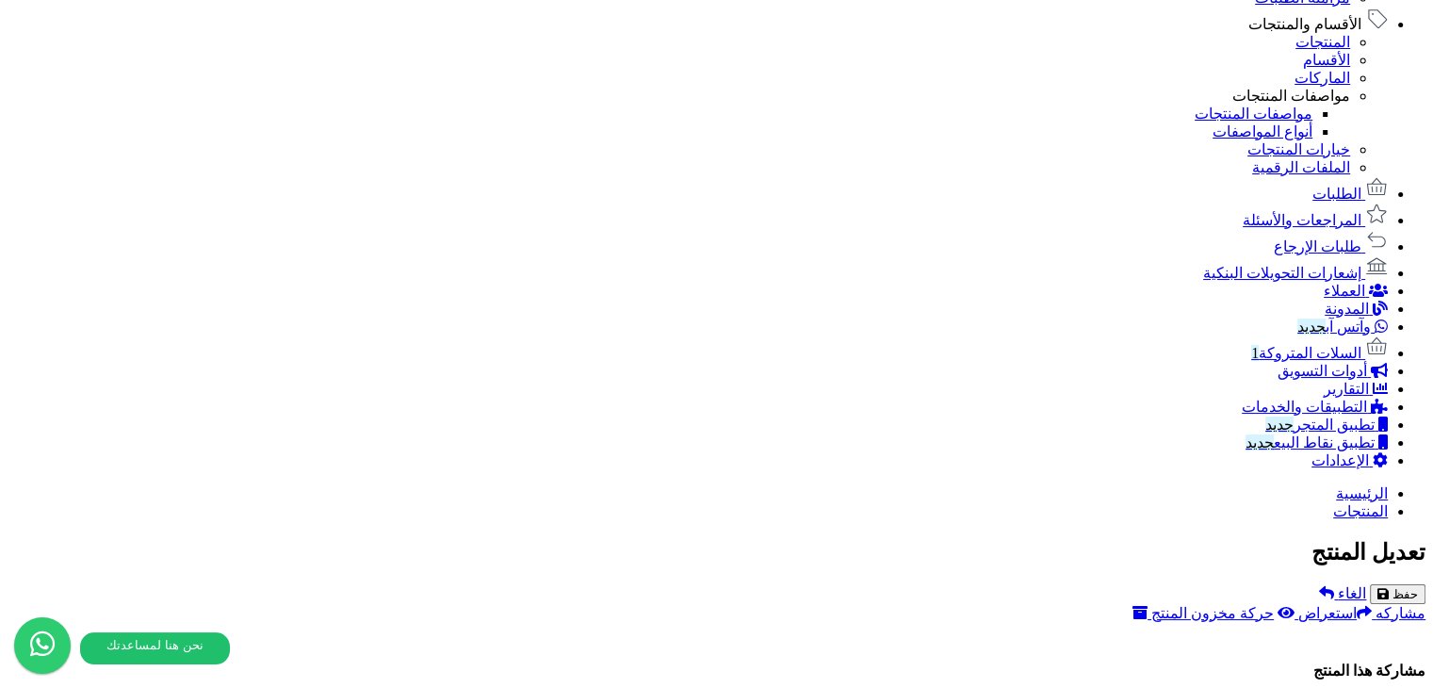
scroll to position [736, 0]
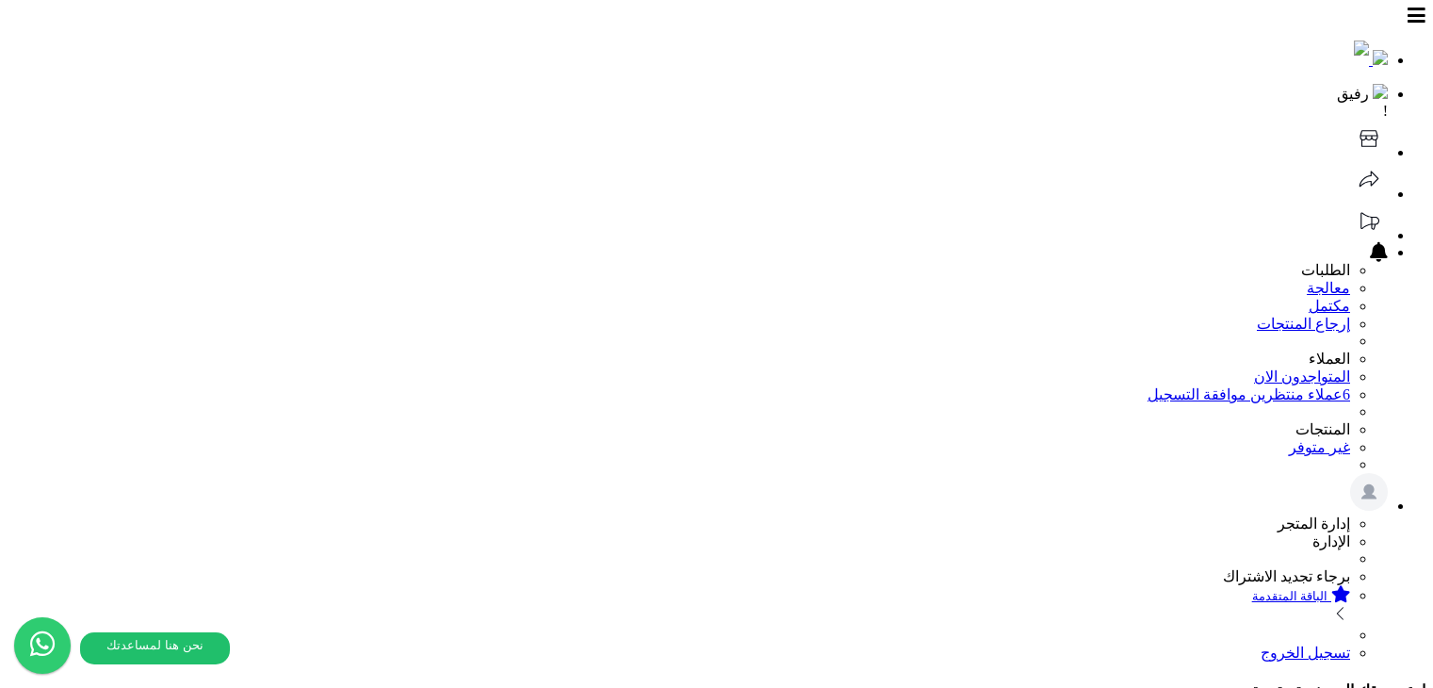
select select
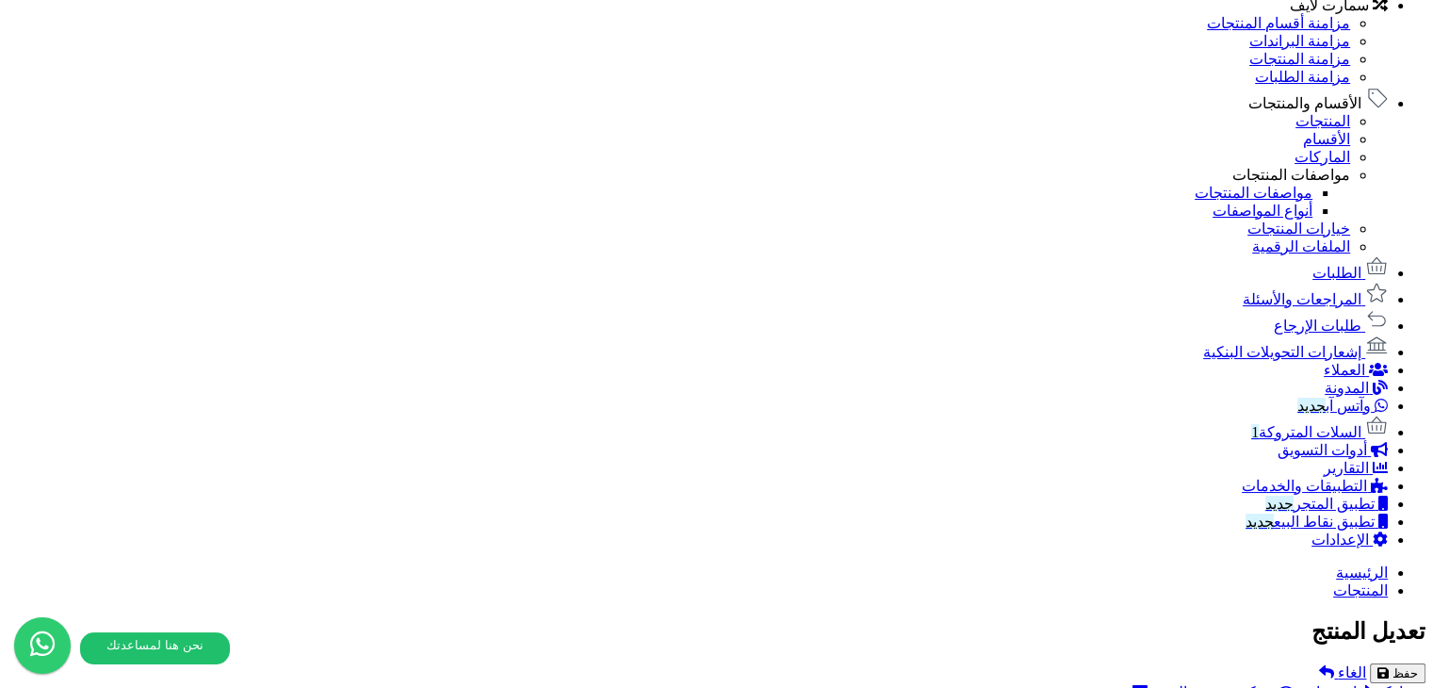
scroll to position [896, 0]
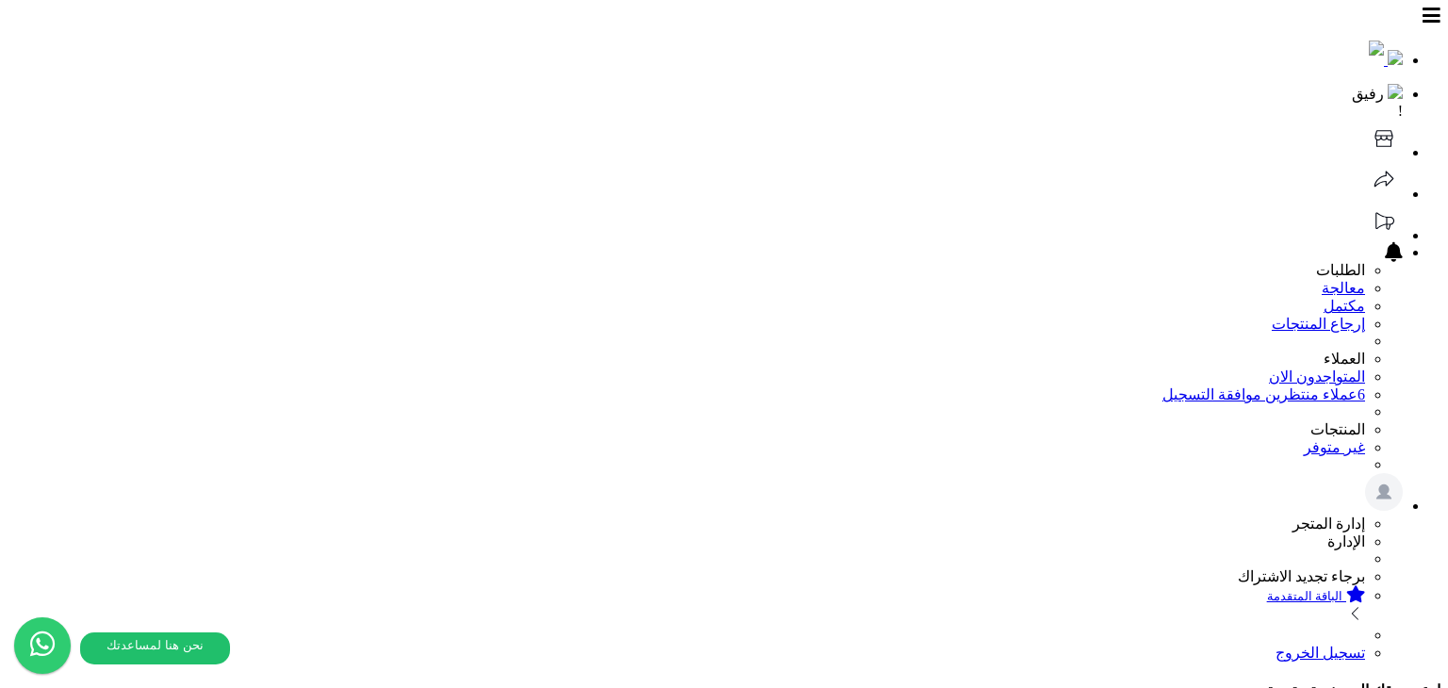
select select
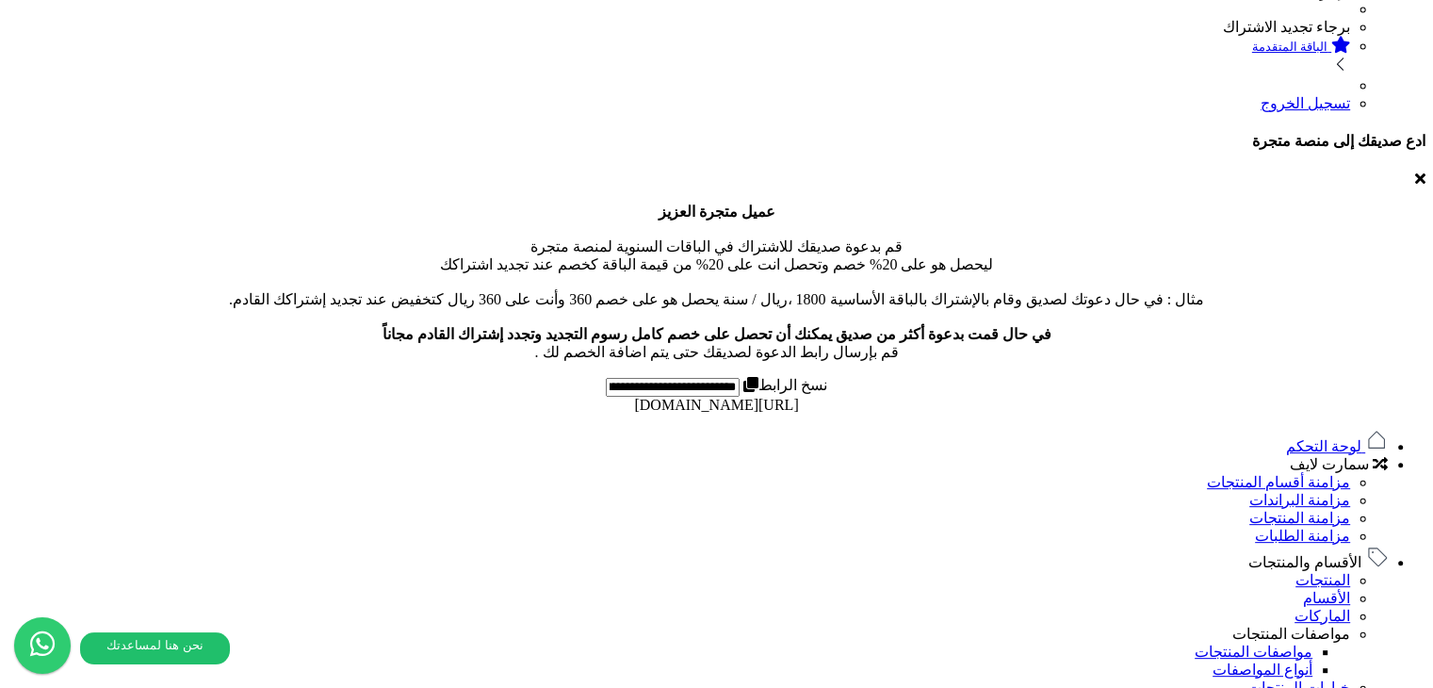
scroll to position [548, 0]
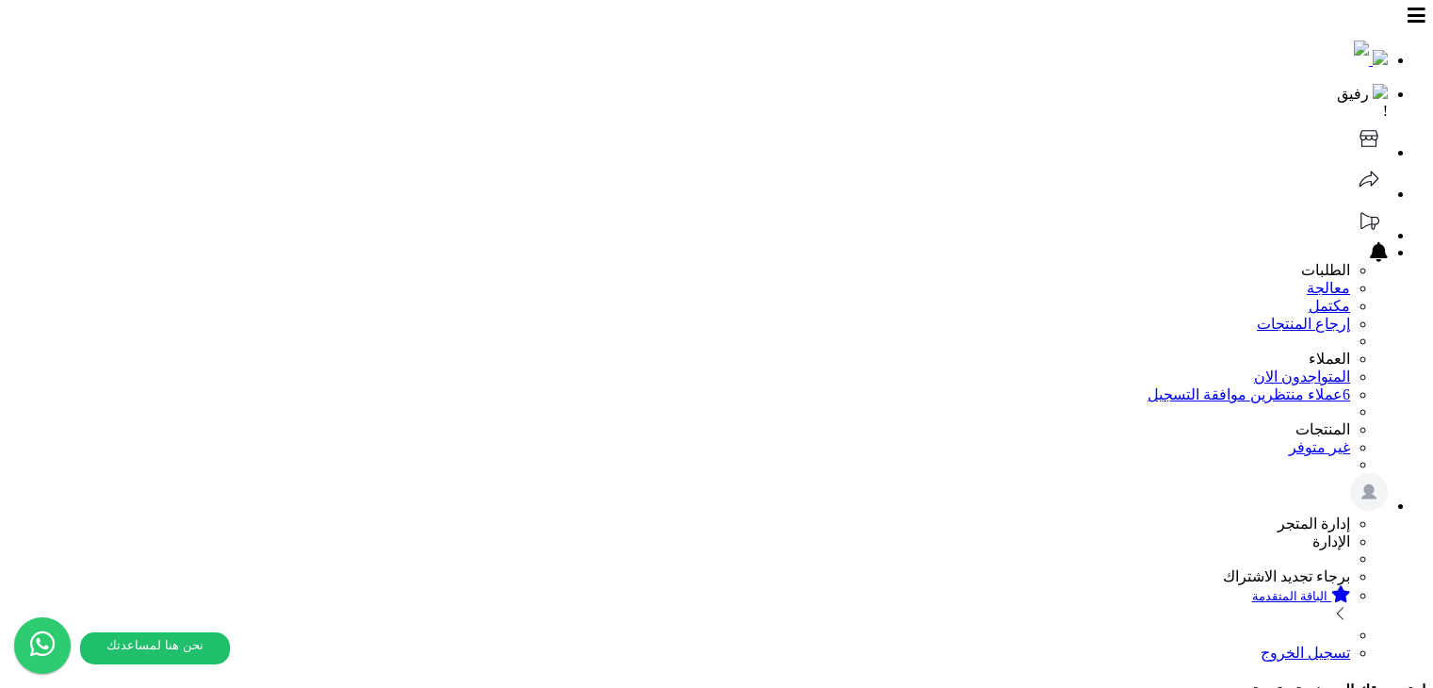
select select
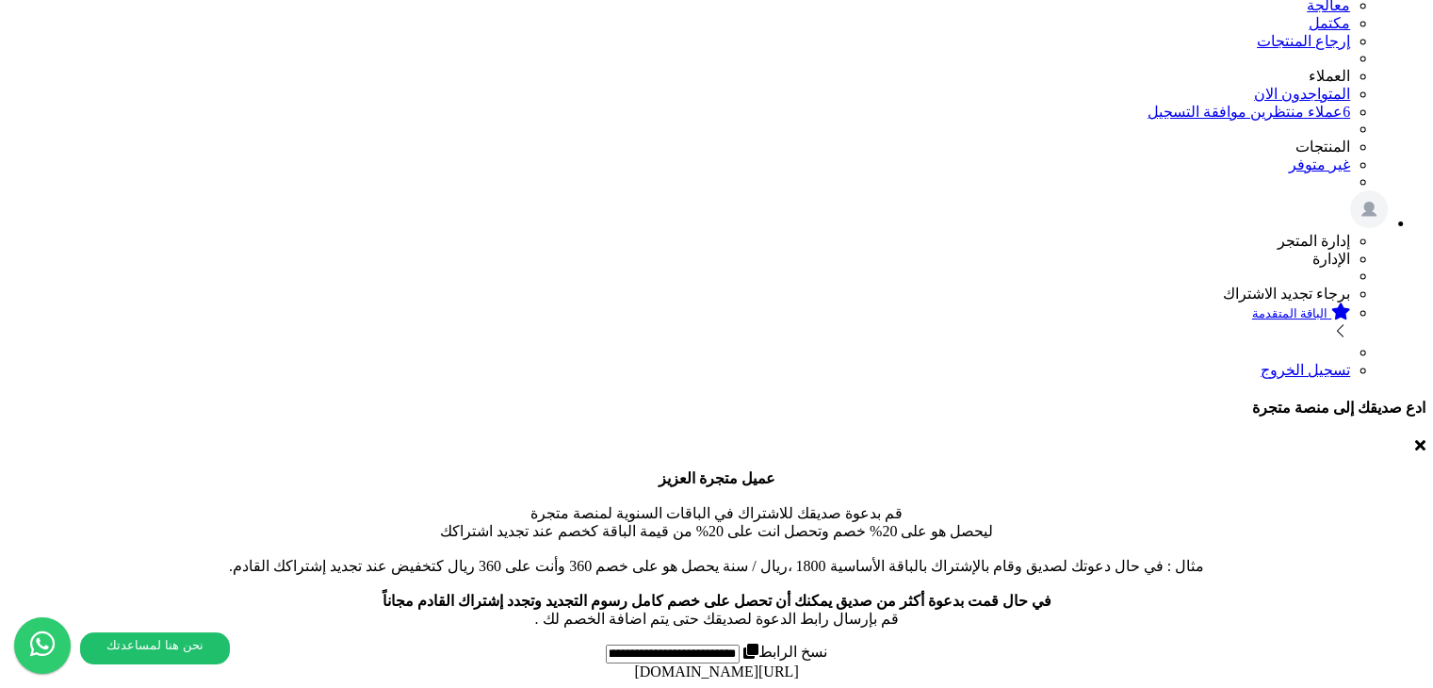
scroll to position [265, 0]
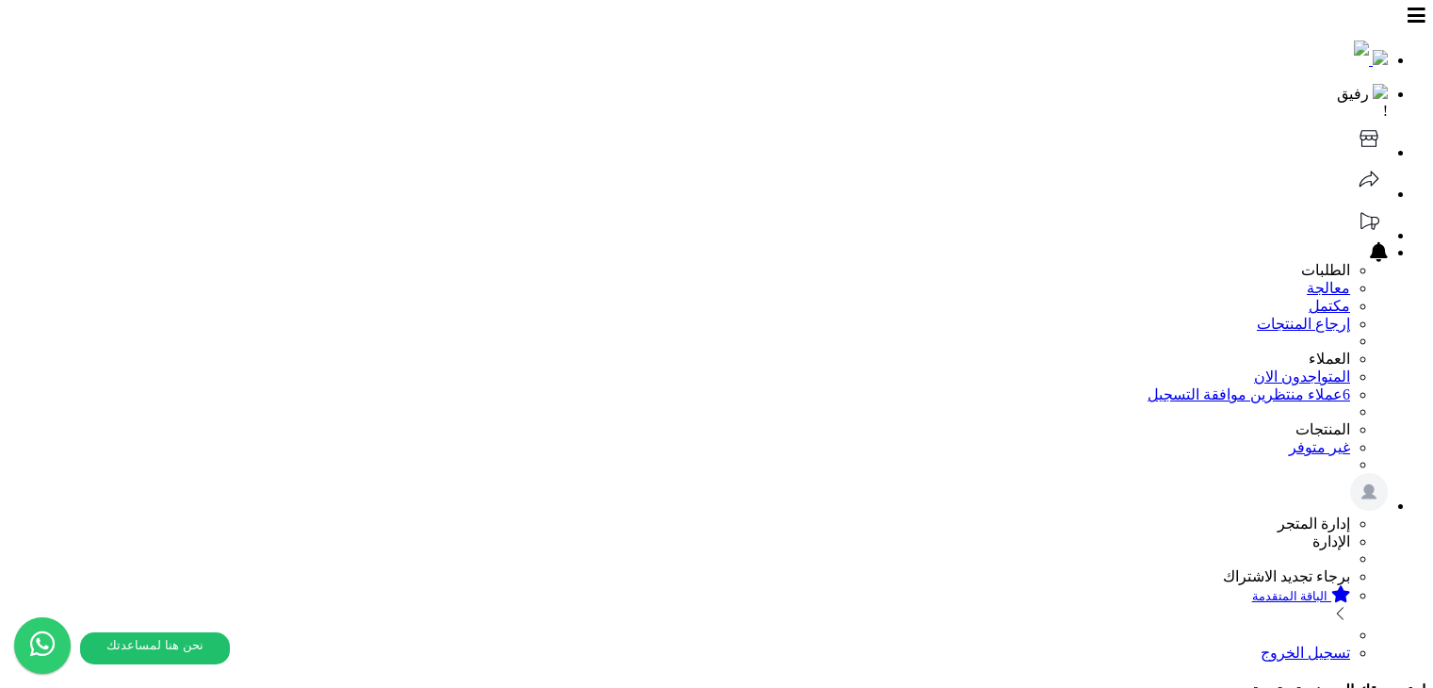
select select
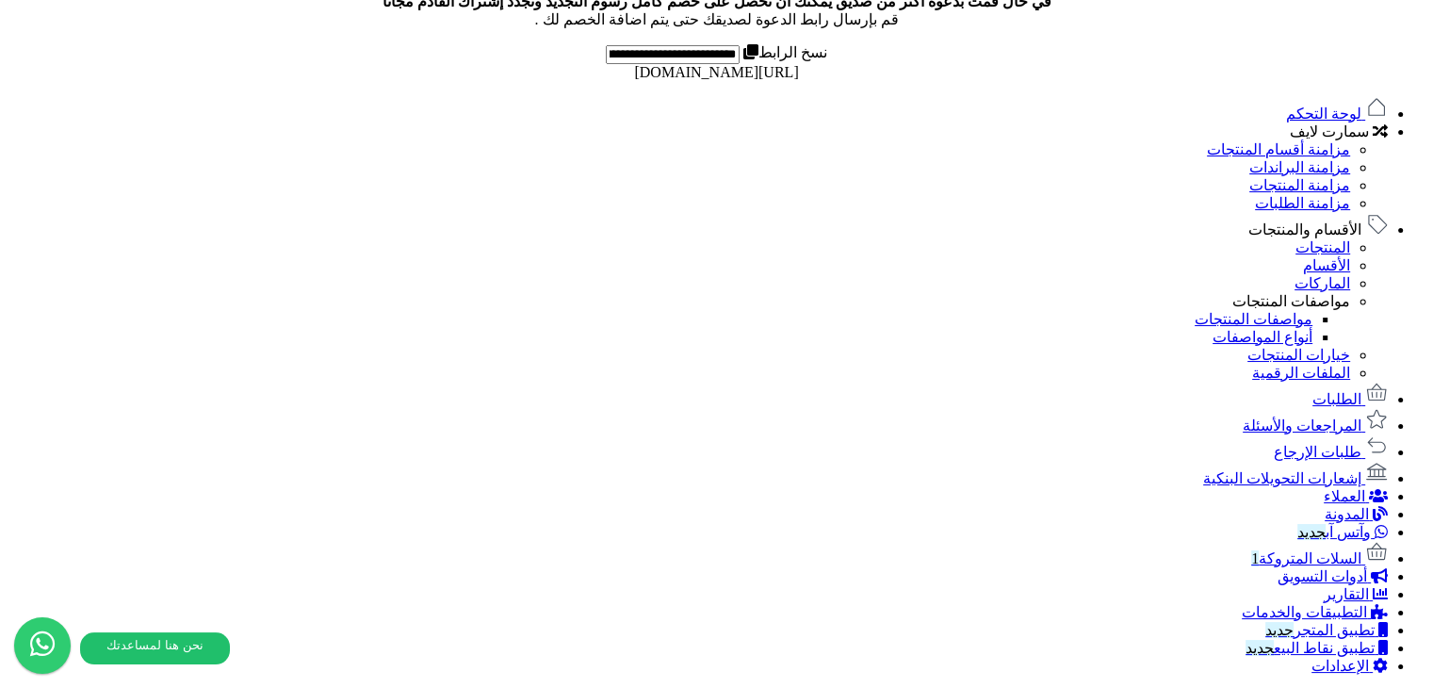
click at [1324, 235] on link "الأقسام والمنتجات" at bounding box center [1318, 229] width 139 height 16
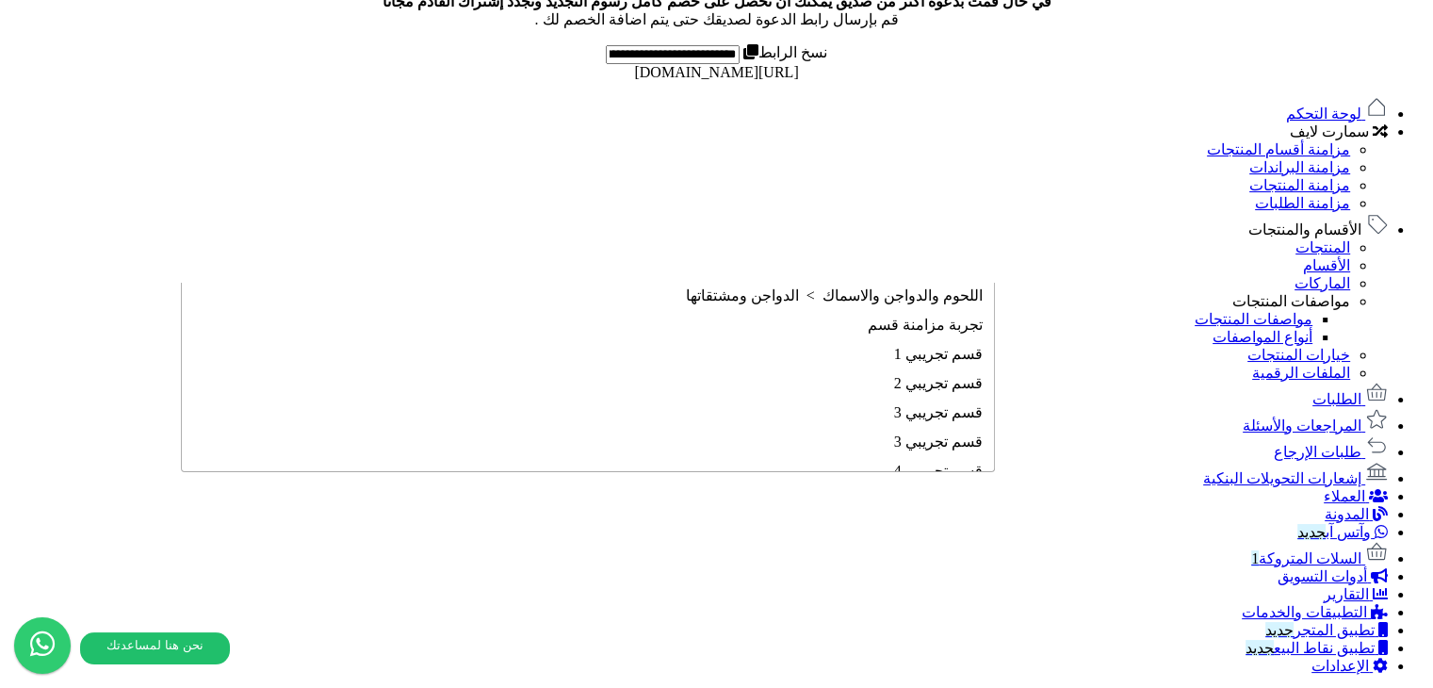
scroll to position [632, 0]
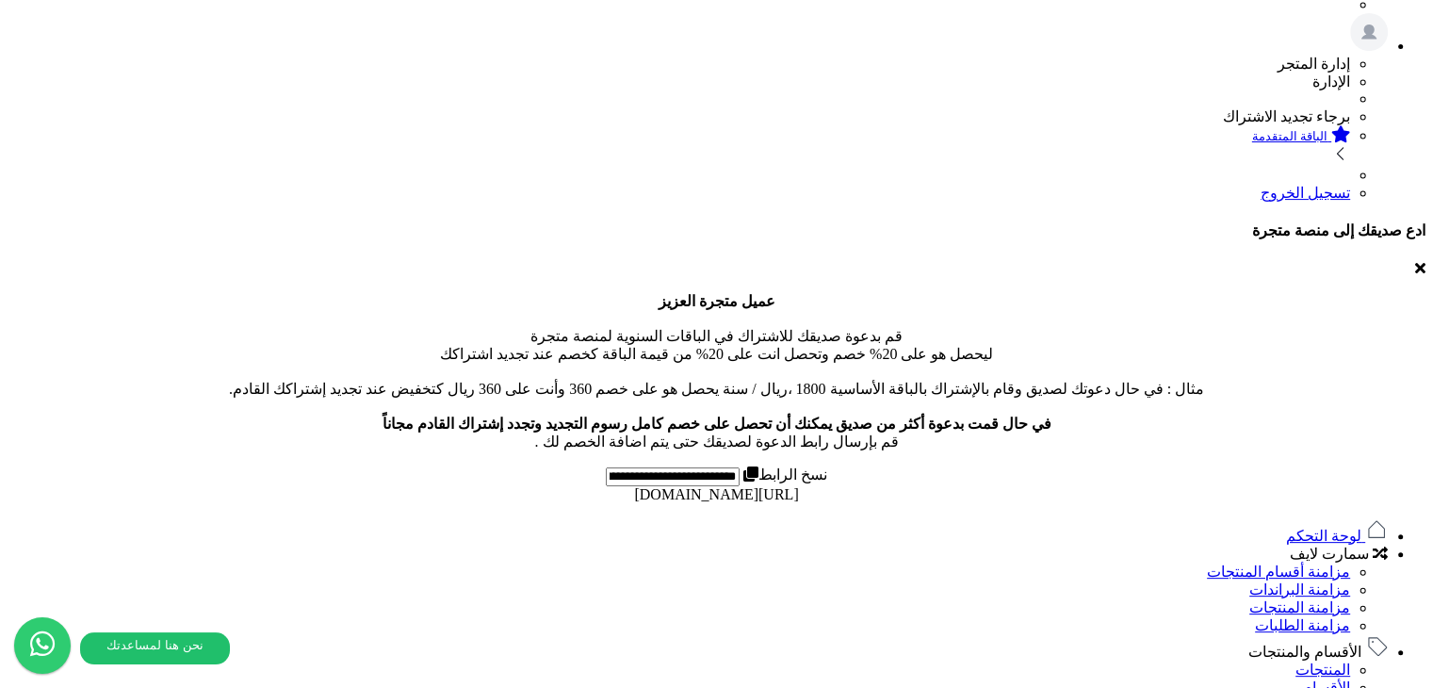
scroll to position [736, 0]
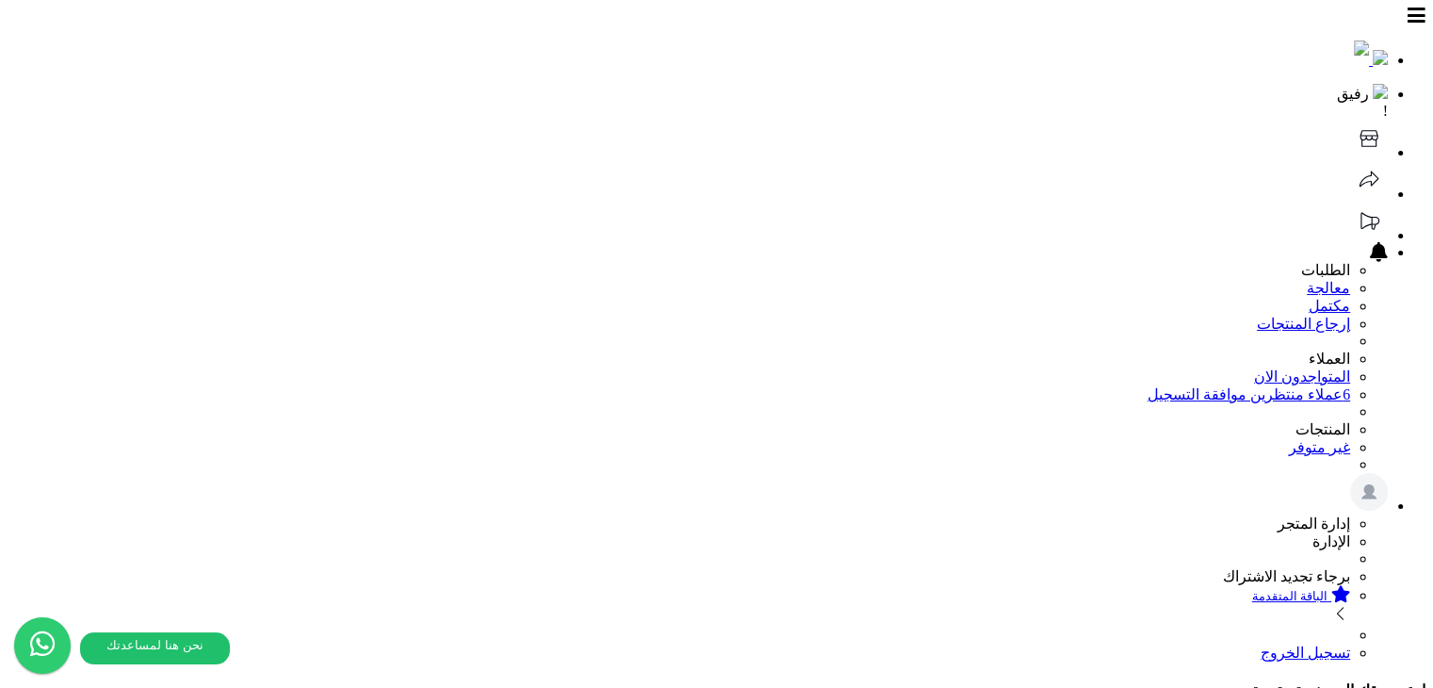
drag, startPoint x: 761, startPoint y: 346, endPoint x: 949, endPoint y: 314, distance: 190.3
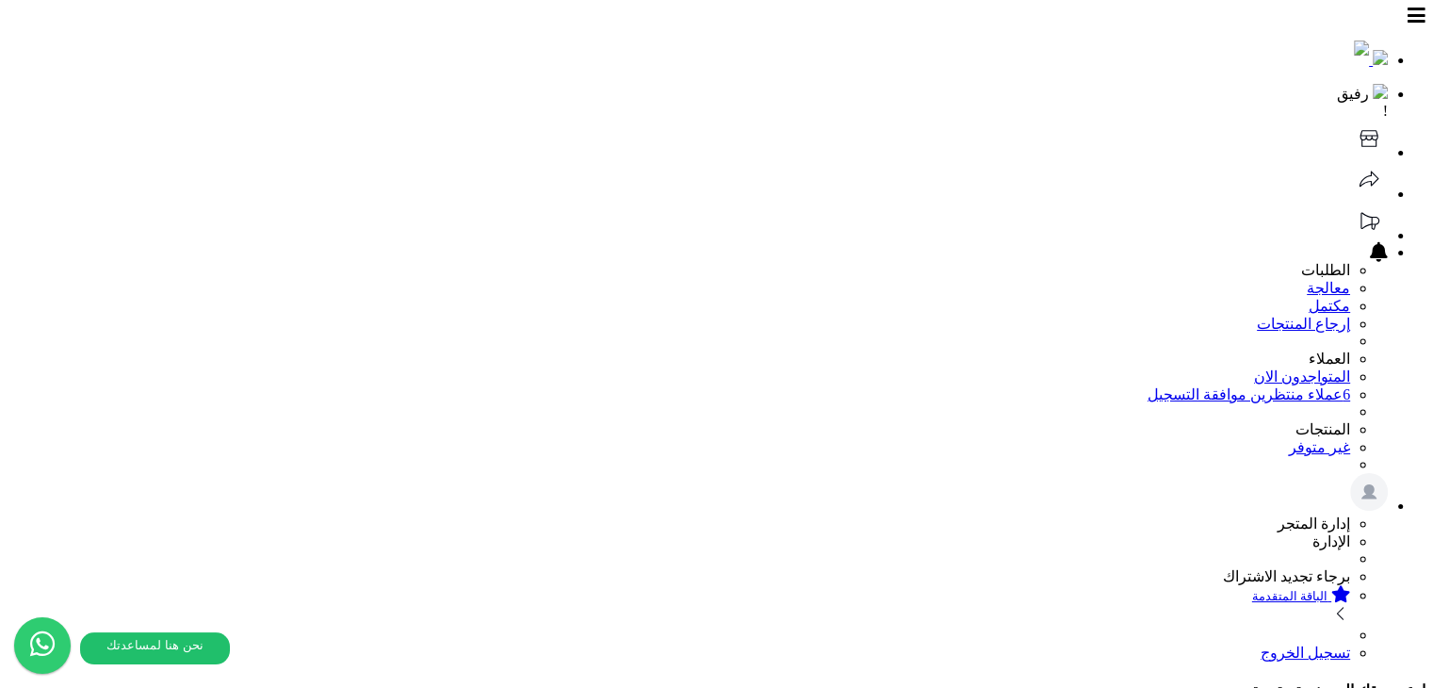
drag, startPoint x: 765, startPoint y: 352, endPoint x: 1029, endPoint y: 333, distance: 264.6
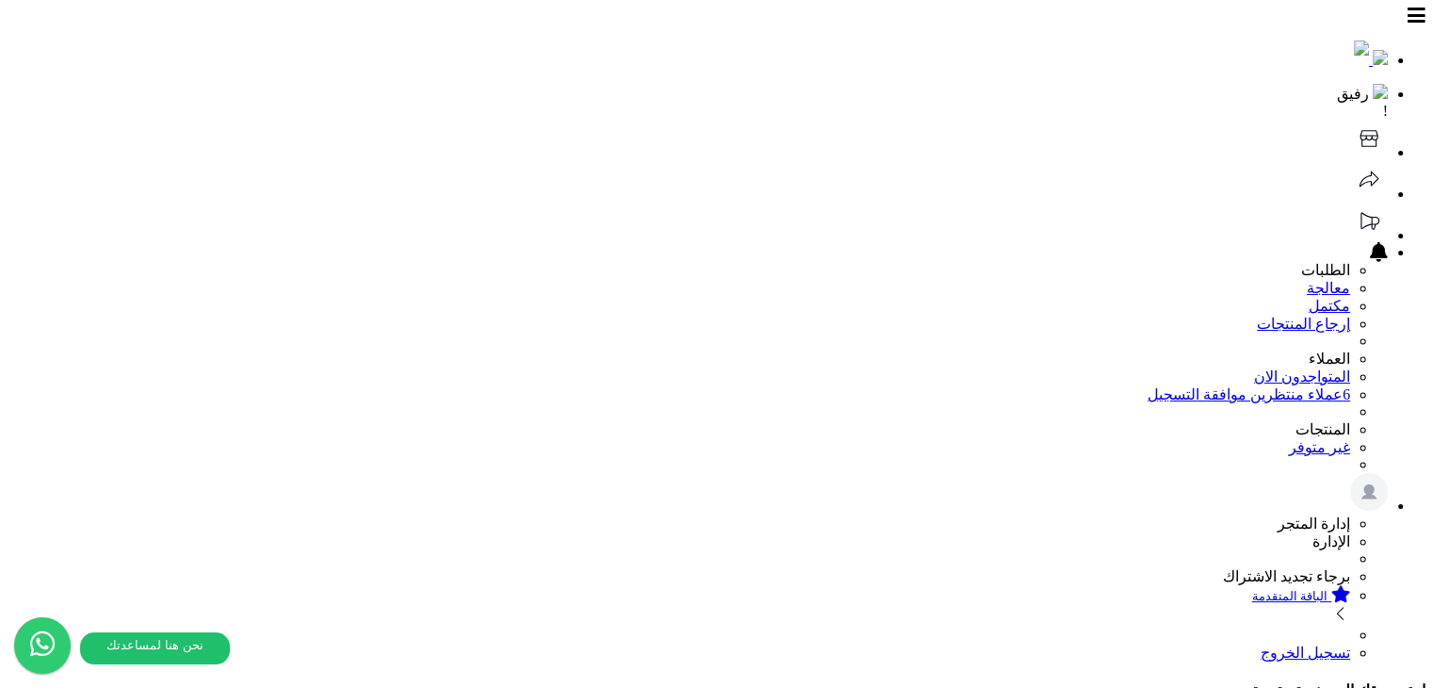
drag, startPoint x: 840, startPoint y: 352, endPoint x: 830, endPoint y: 352, distance: 9.5
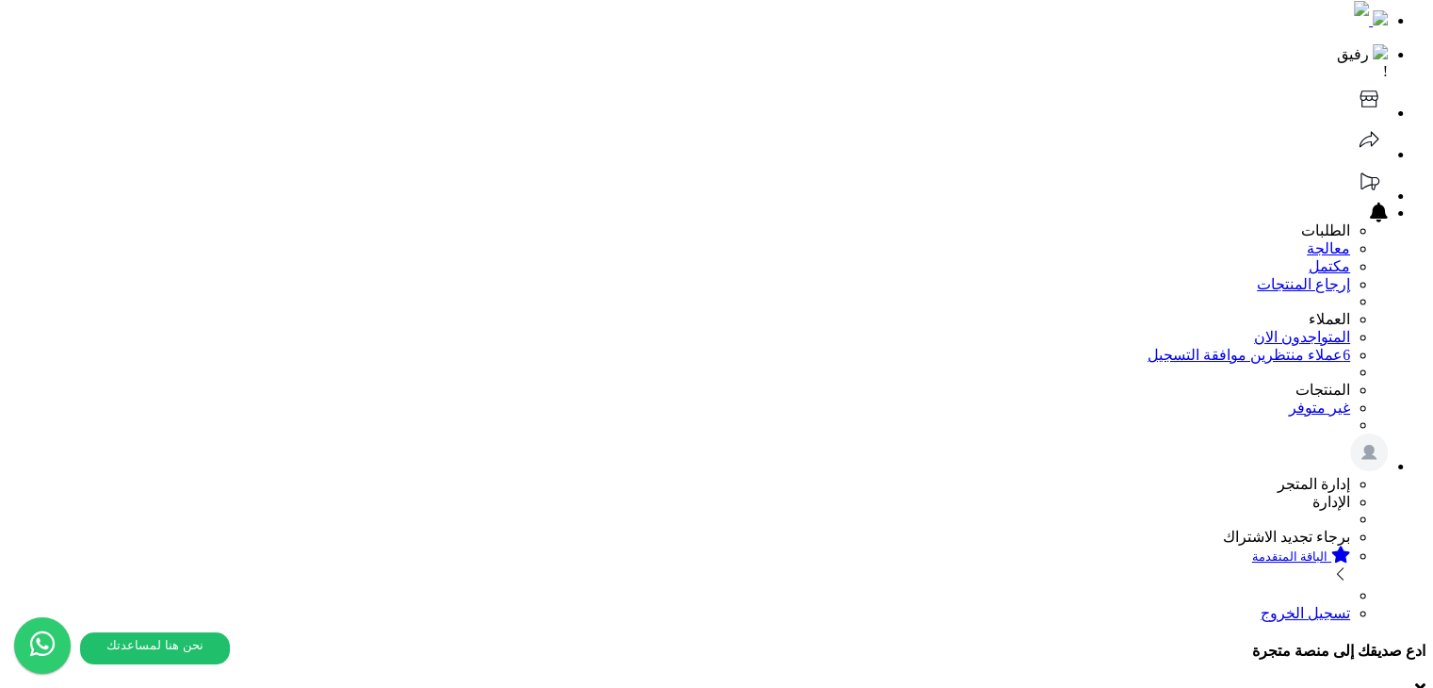
scroll to position [639, 0]
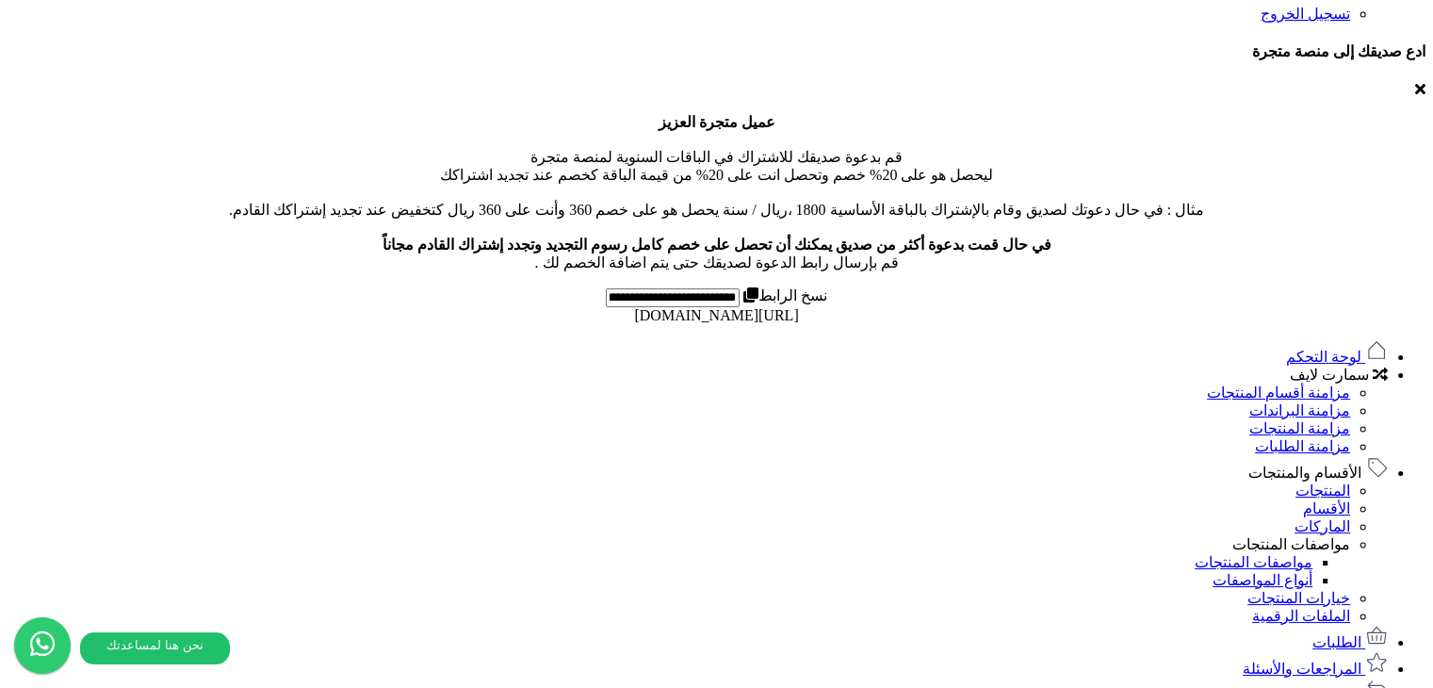
click at [1311, 465] on span "الأقسام والمنتجات" at bounding box center [1305, 473] width 113 height 16
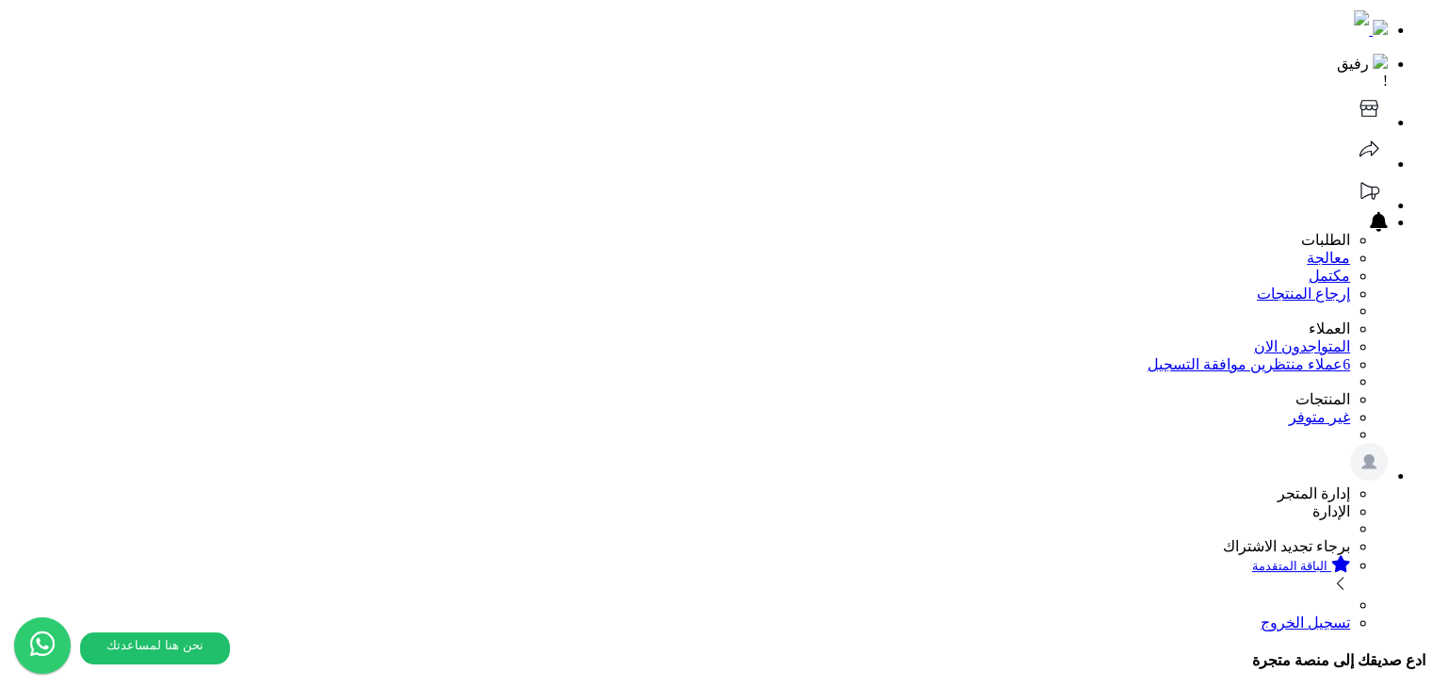
scroll to position [0, 0]
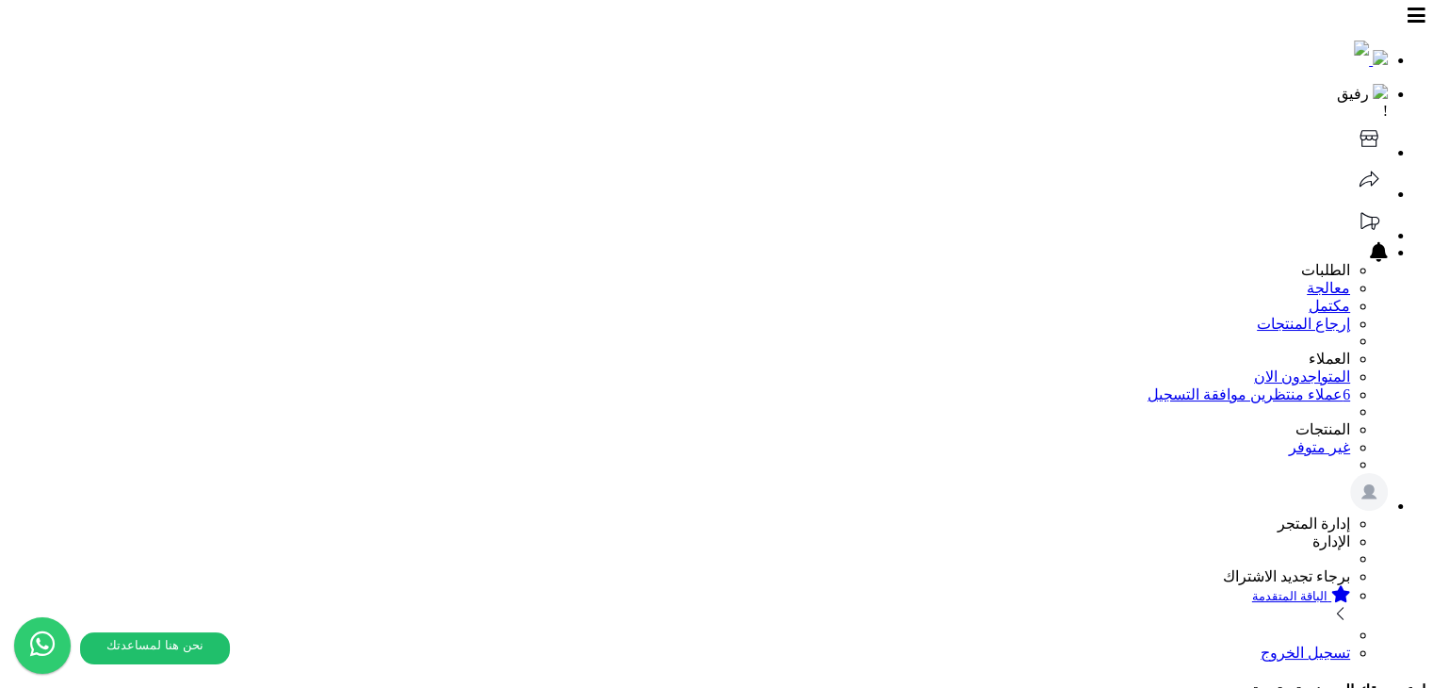
select select
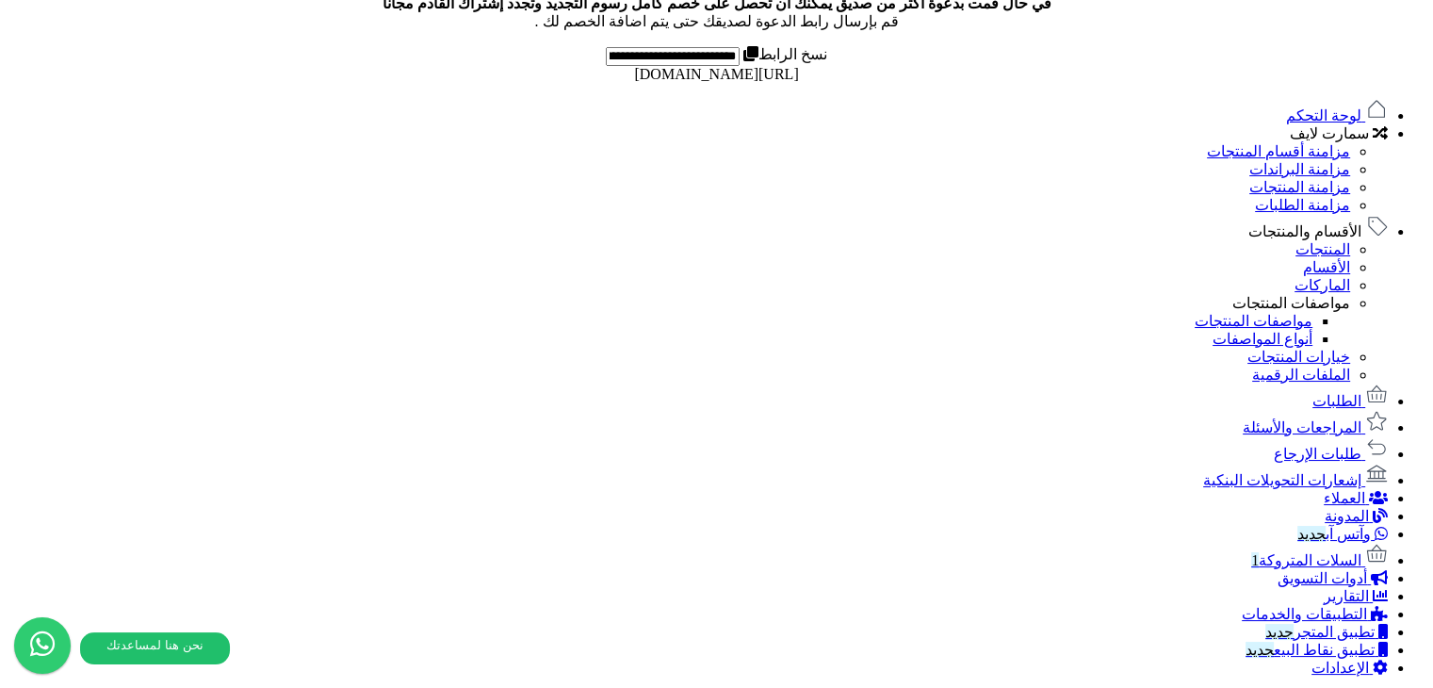
scroll to position [708, 0]
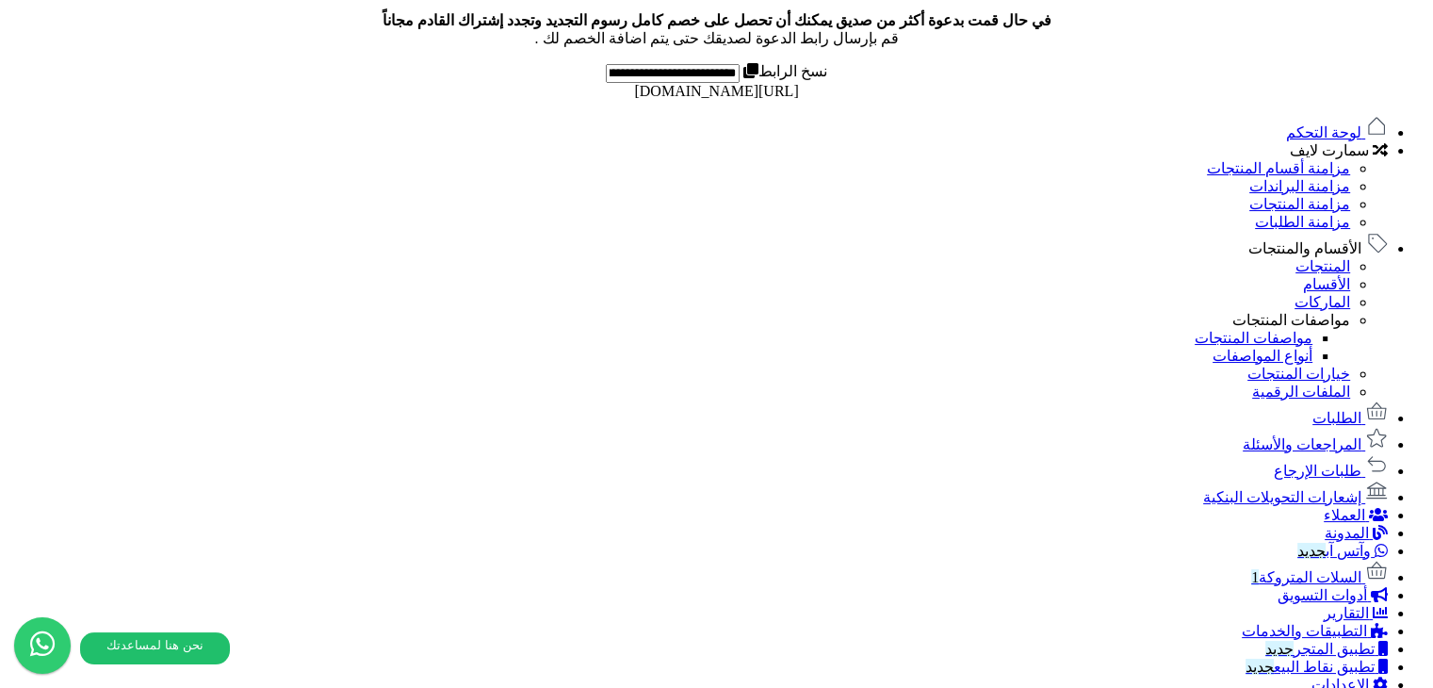
scroll to position [1085, 0]
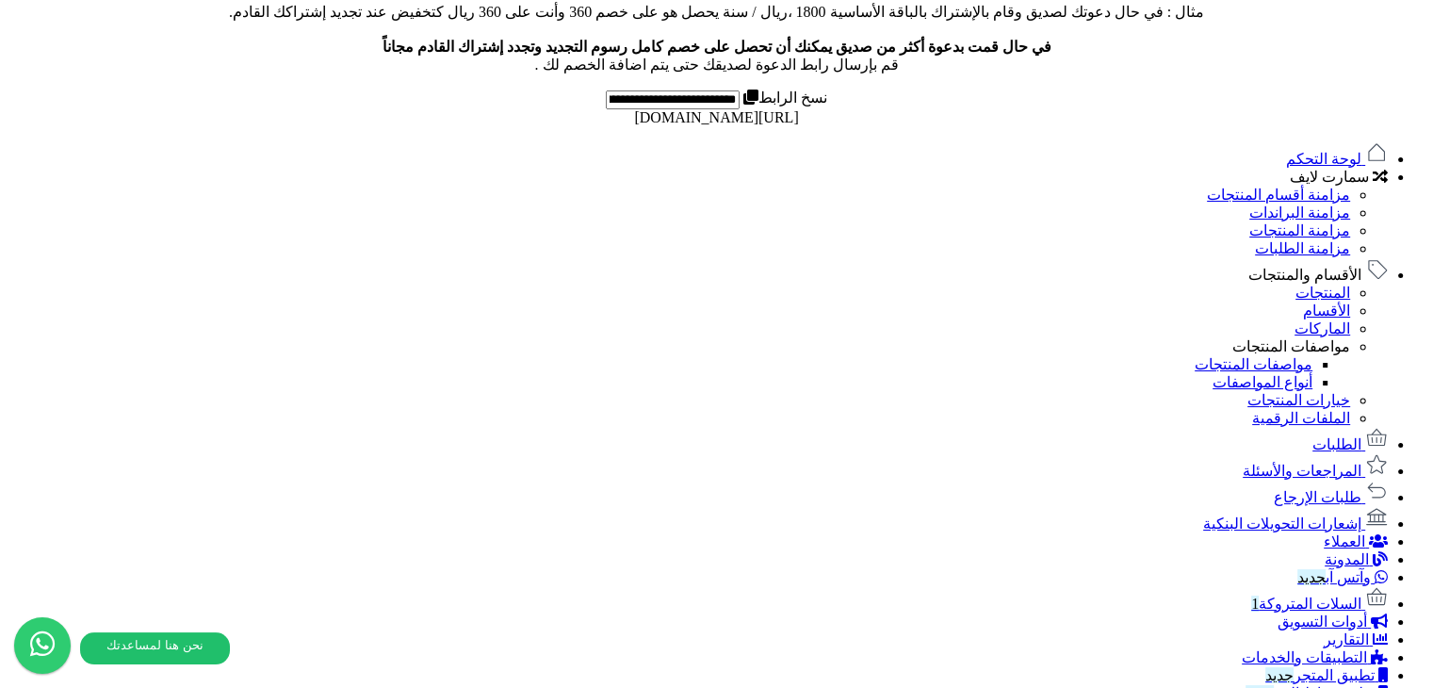
scroll to position [802, 0]
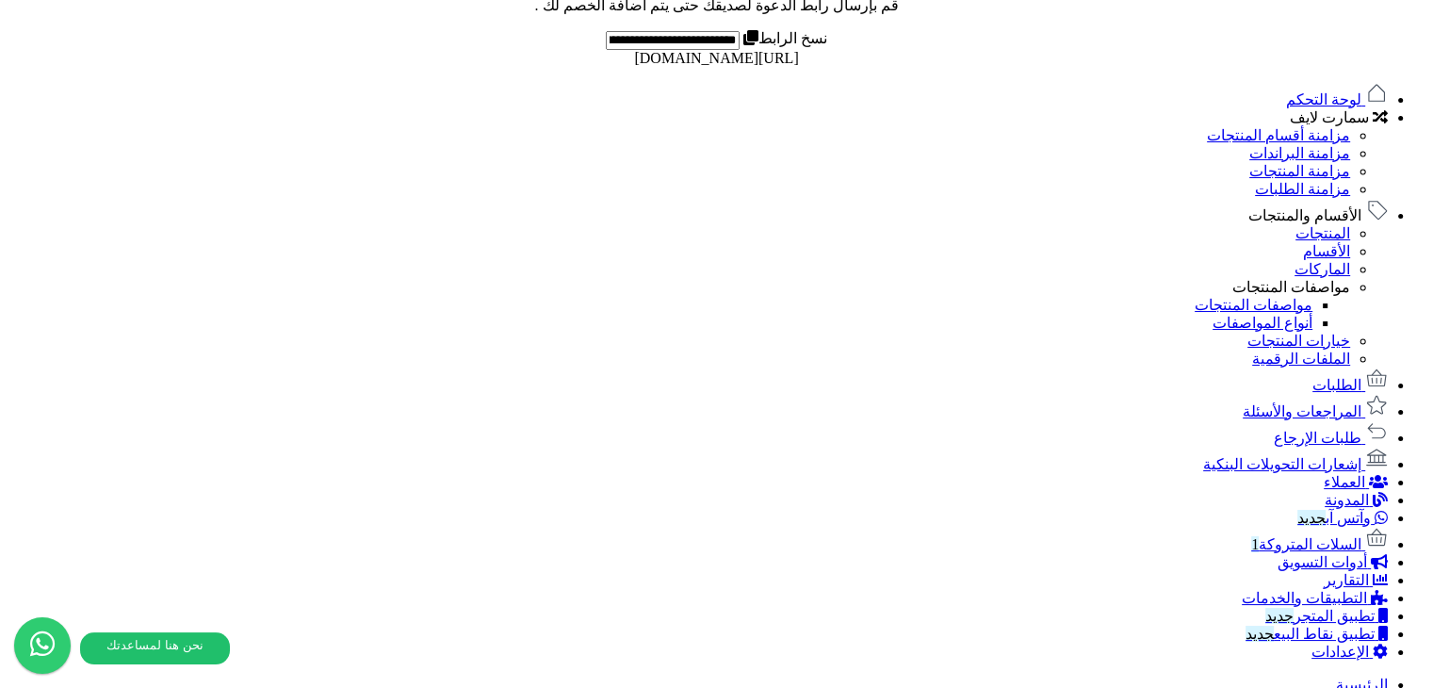
scroll to position [828, 0]
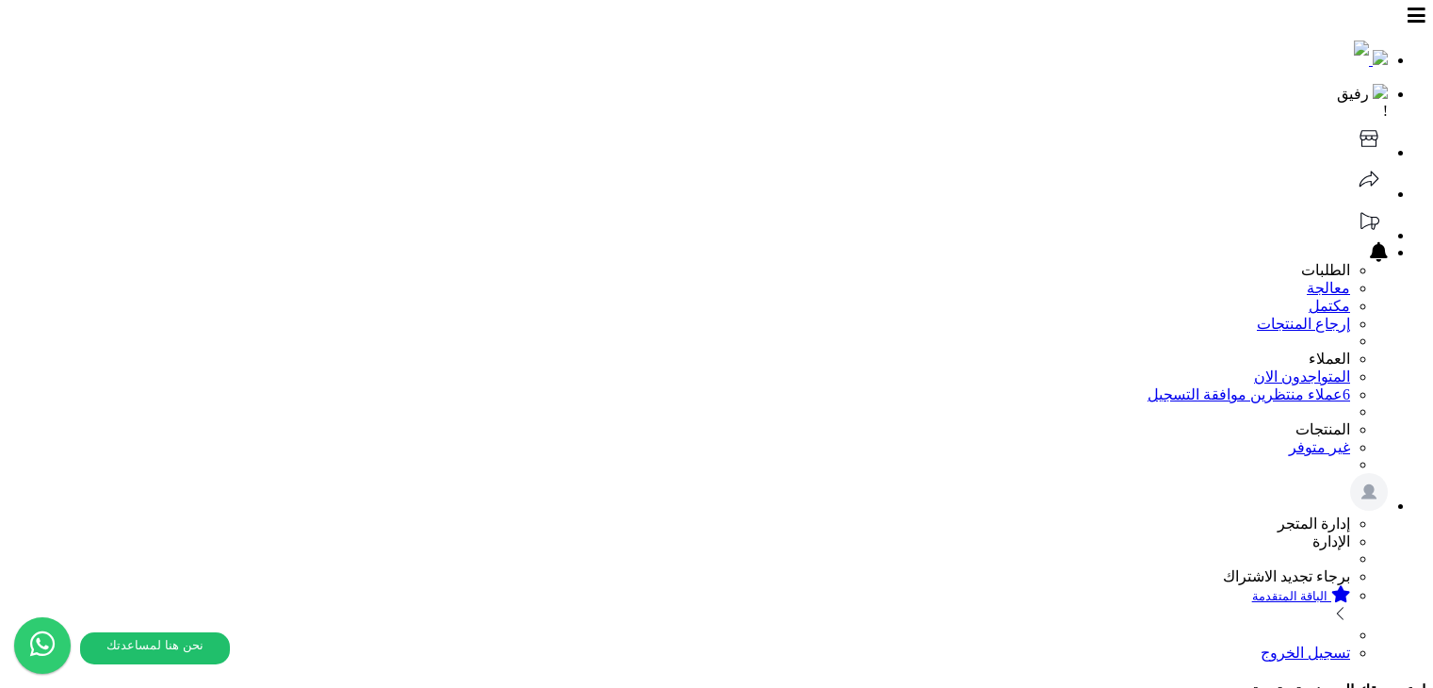
select select
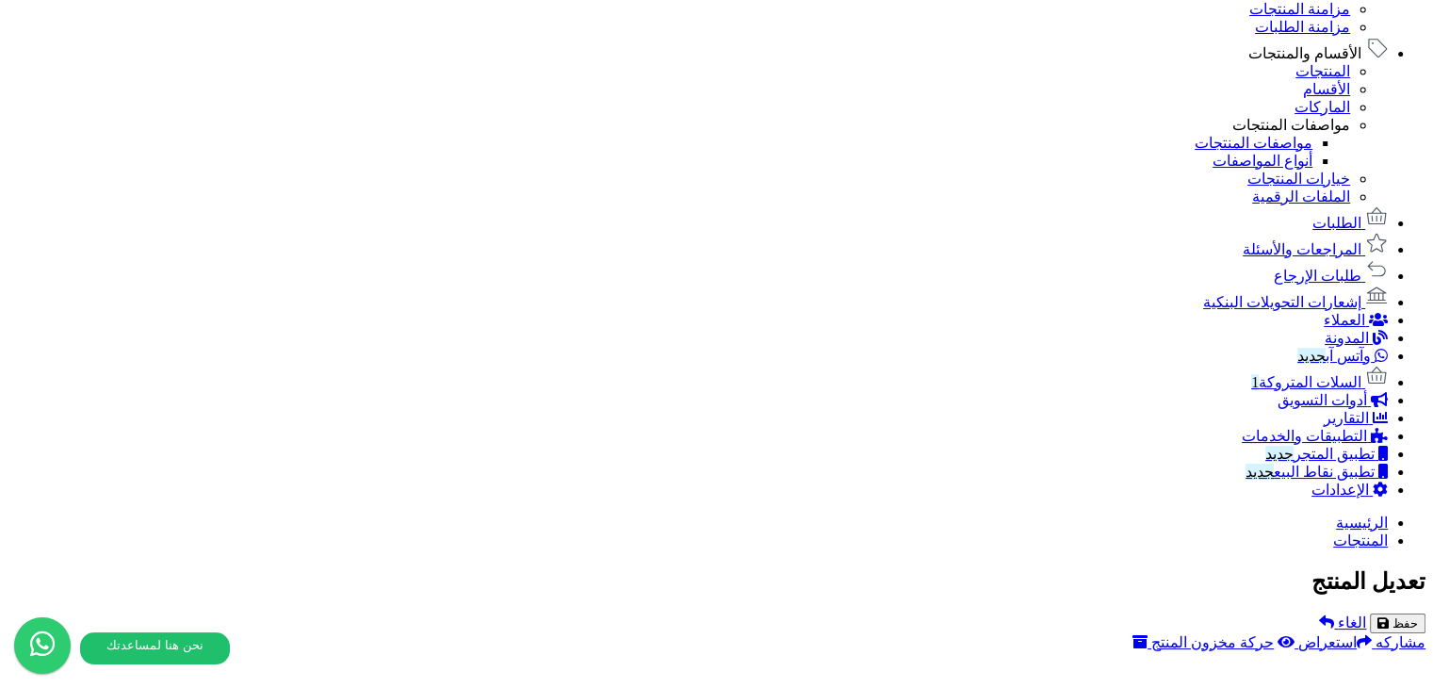
scroll to position [1025, 0]
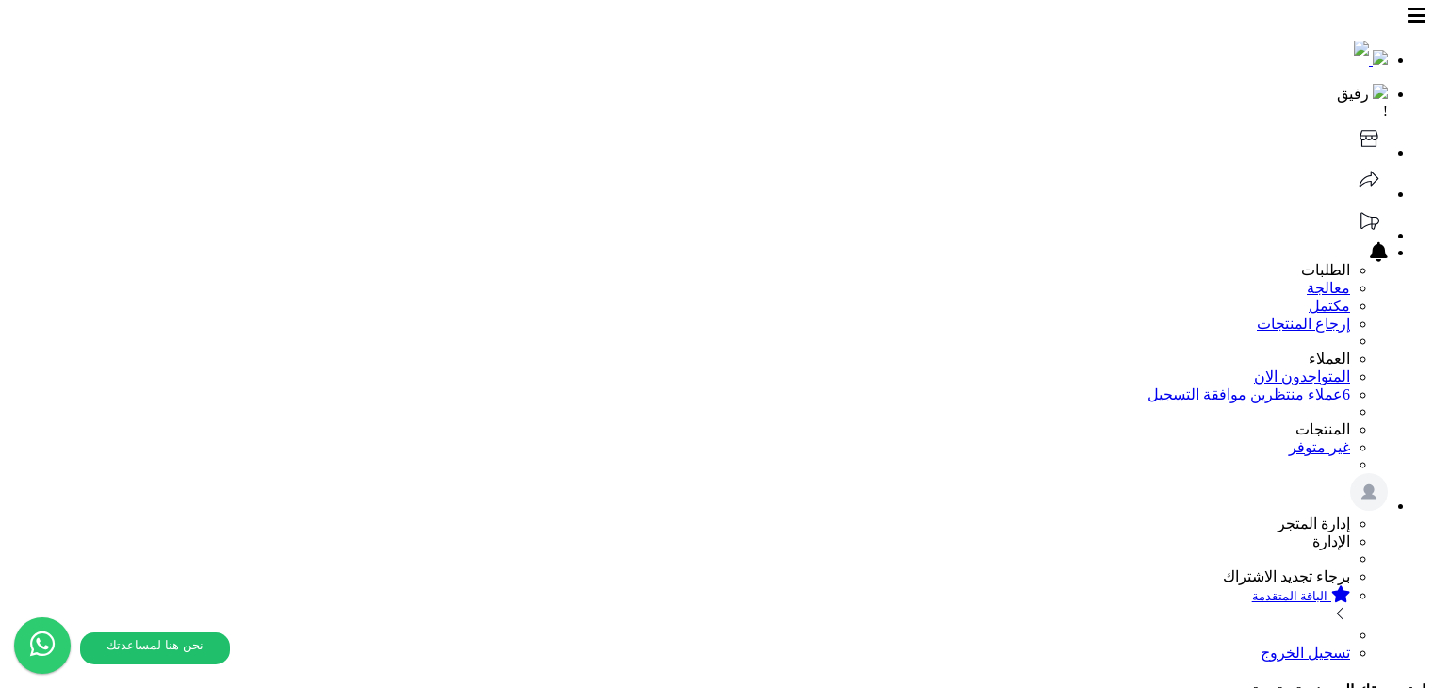
select select
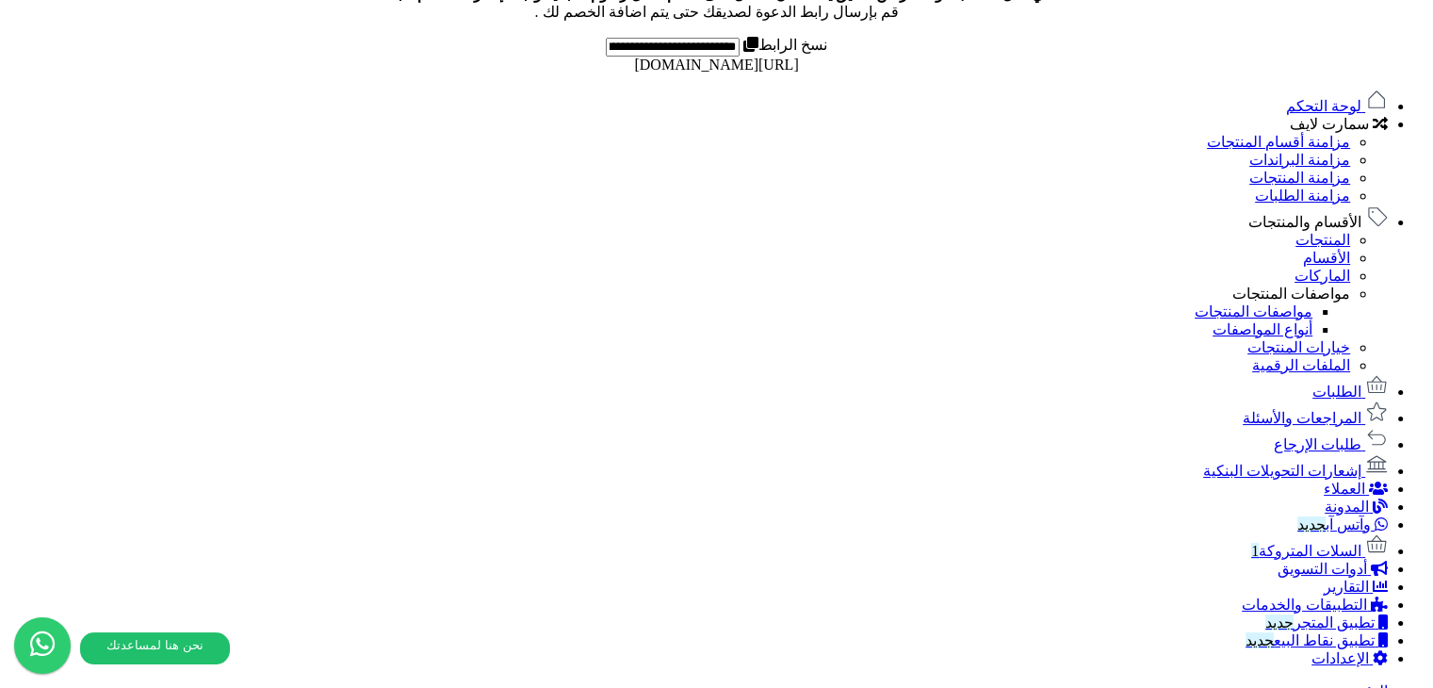
scroll to position [829, 0]
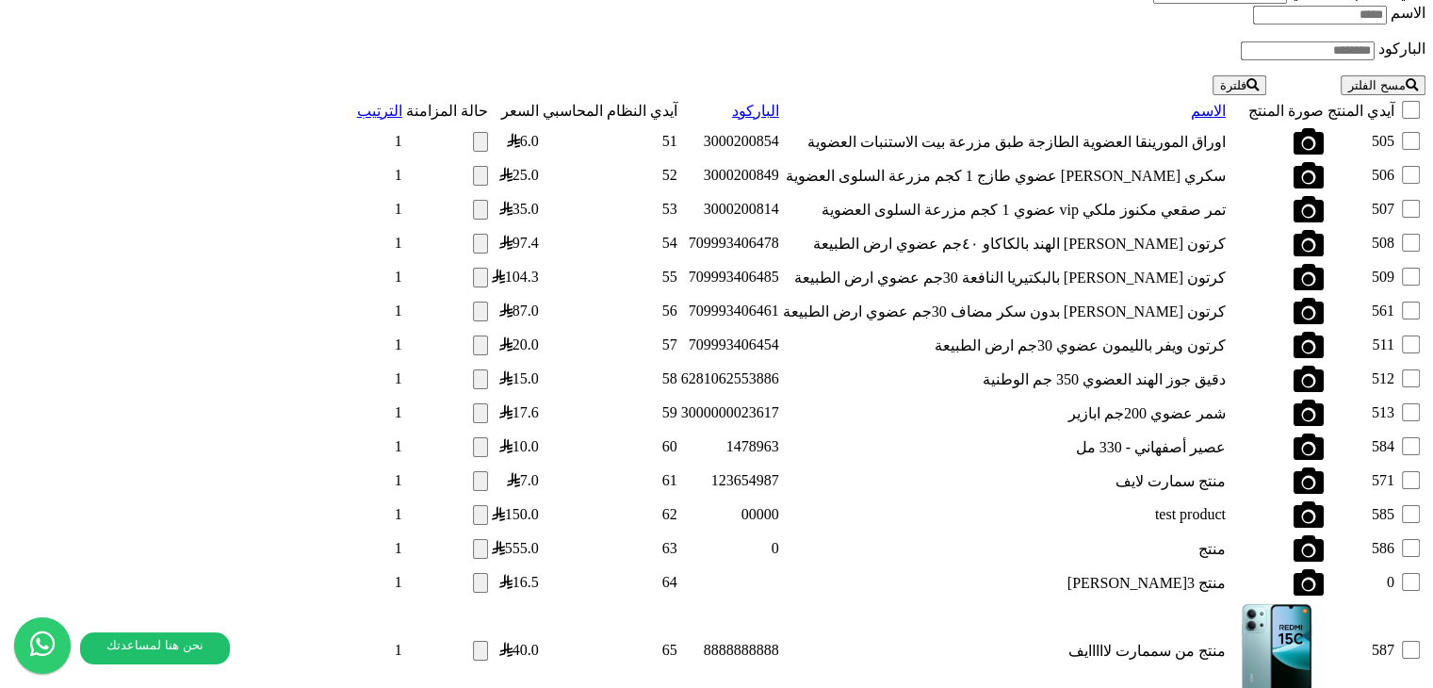
scroll to position [2096, 0]
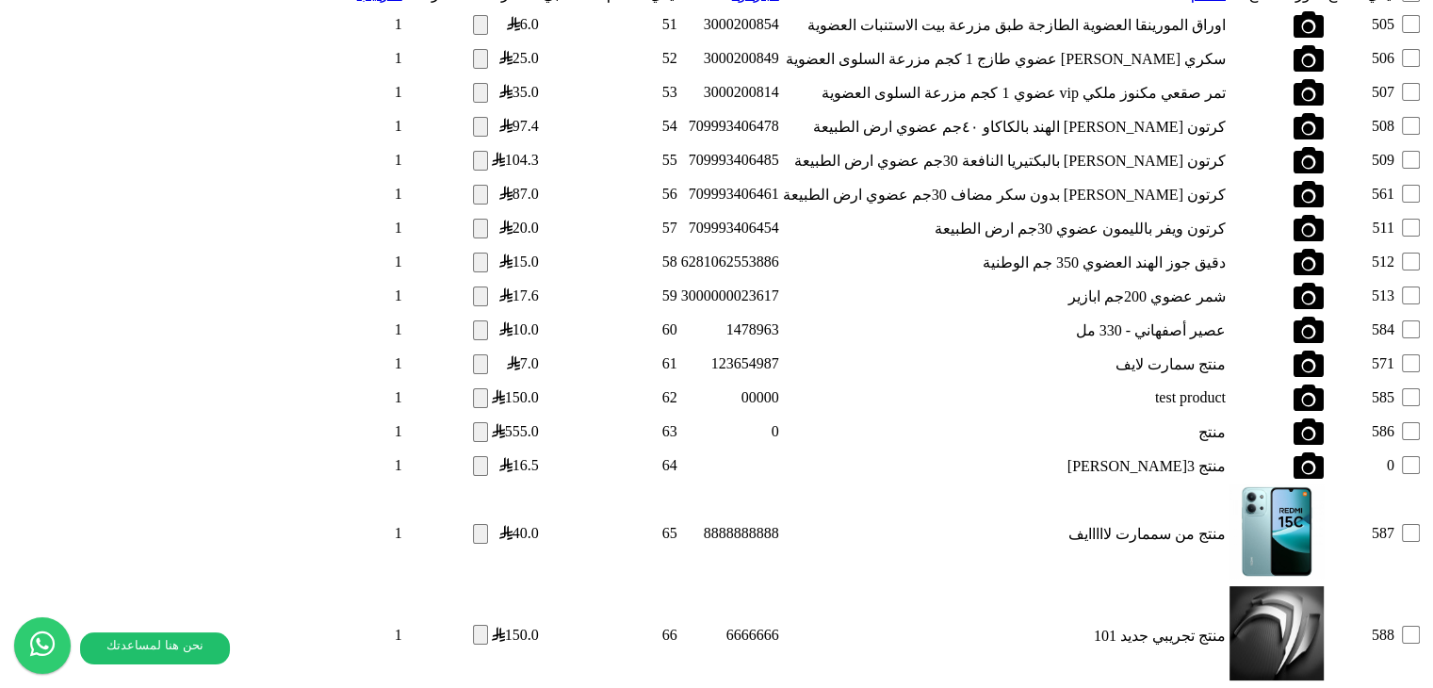
click at [473, 625] on button "button" at bounding box center [480, 635] width 15 height 20
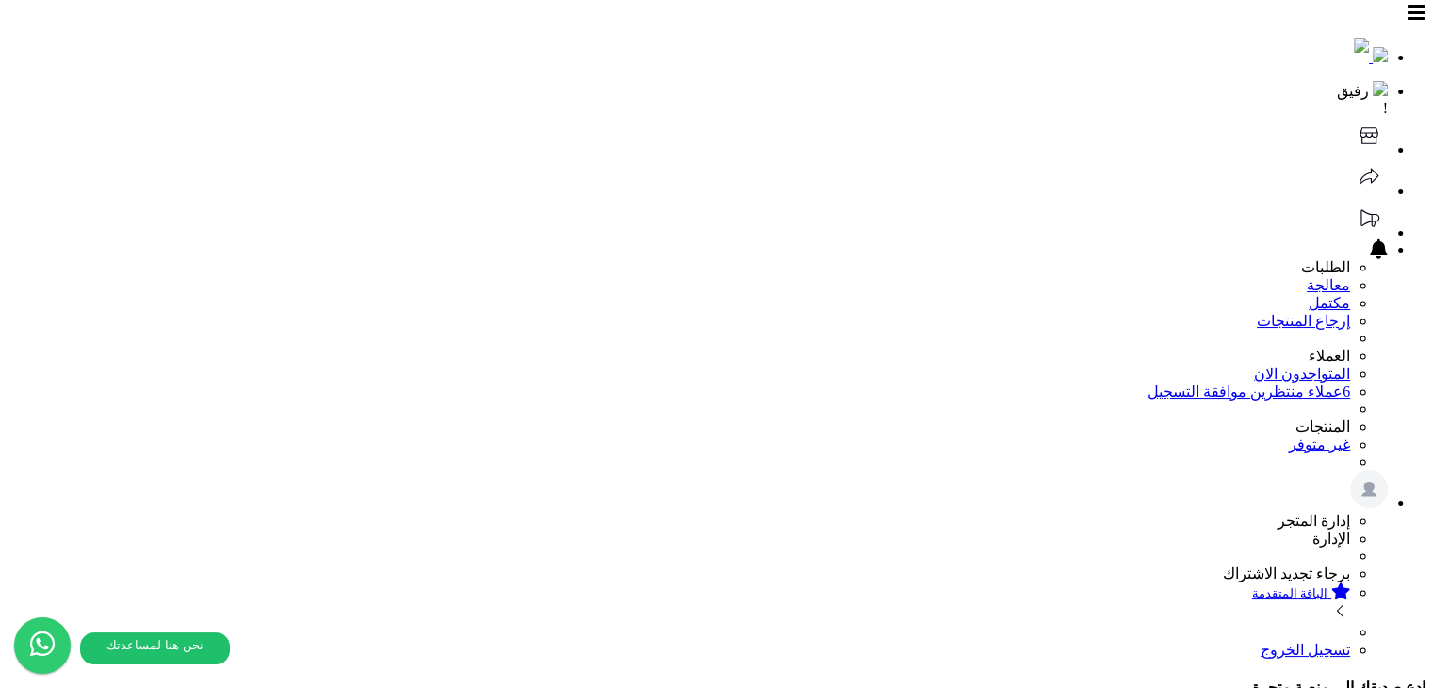
scroll to position [0, 0]
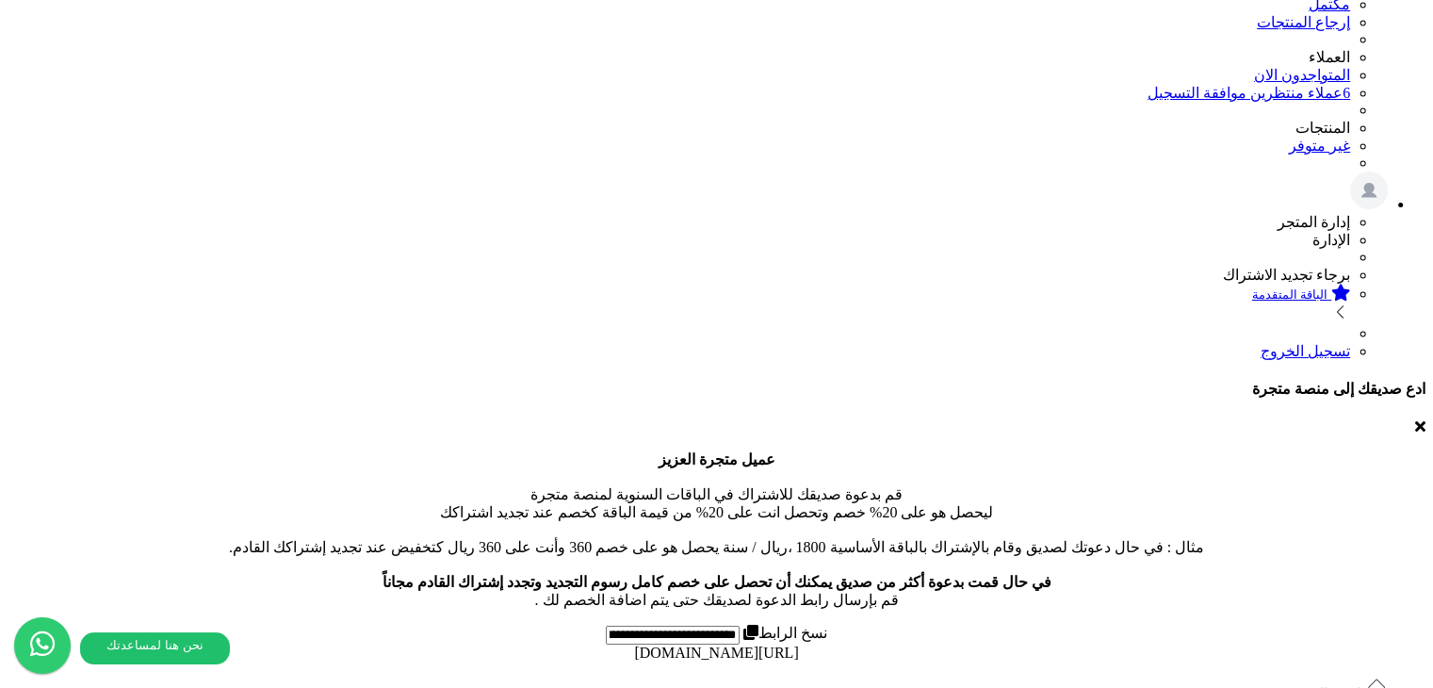
scroll to position [94, 0]
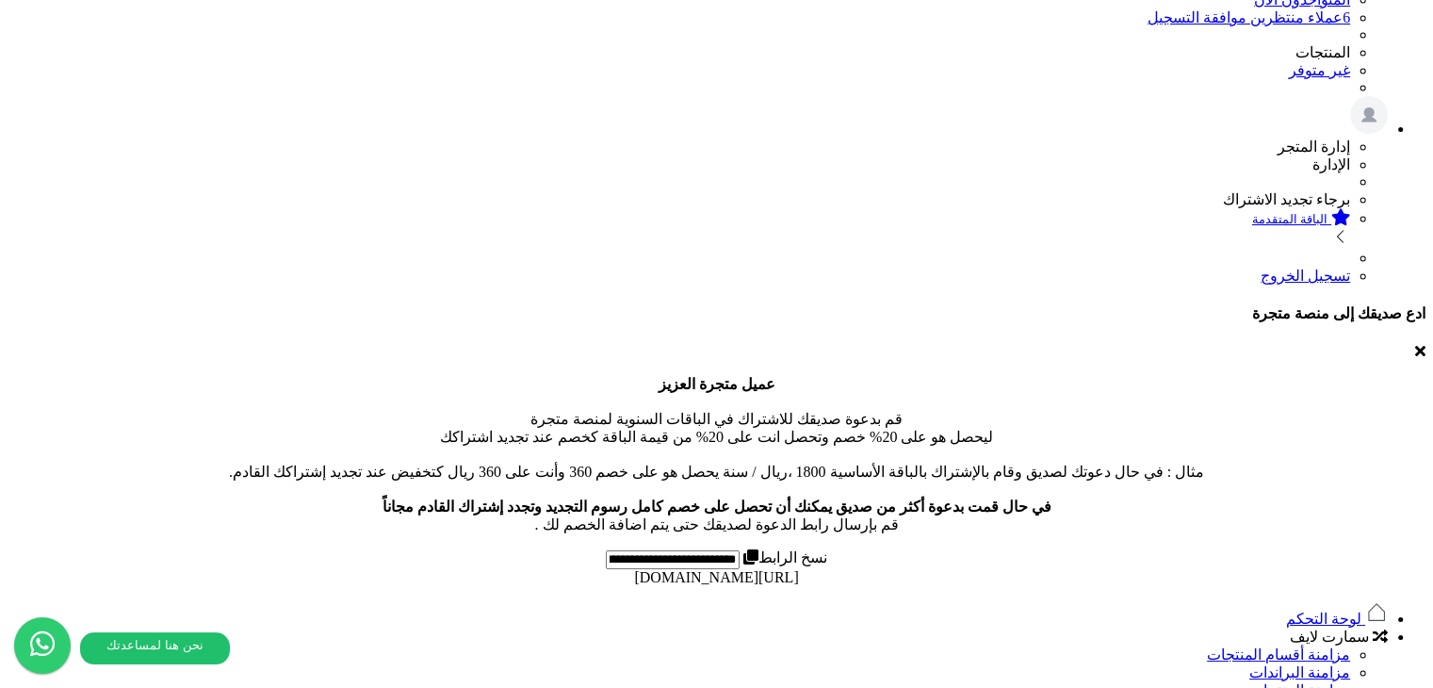
scroll to position [0, 0]
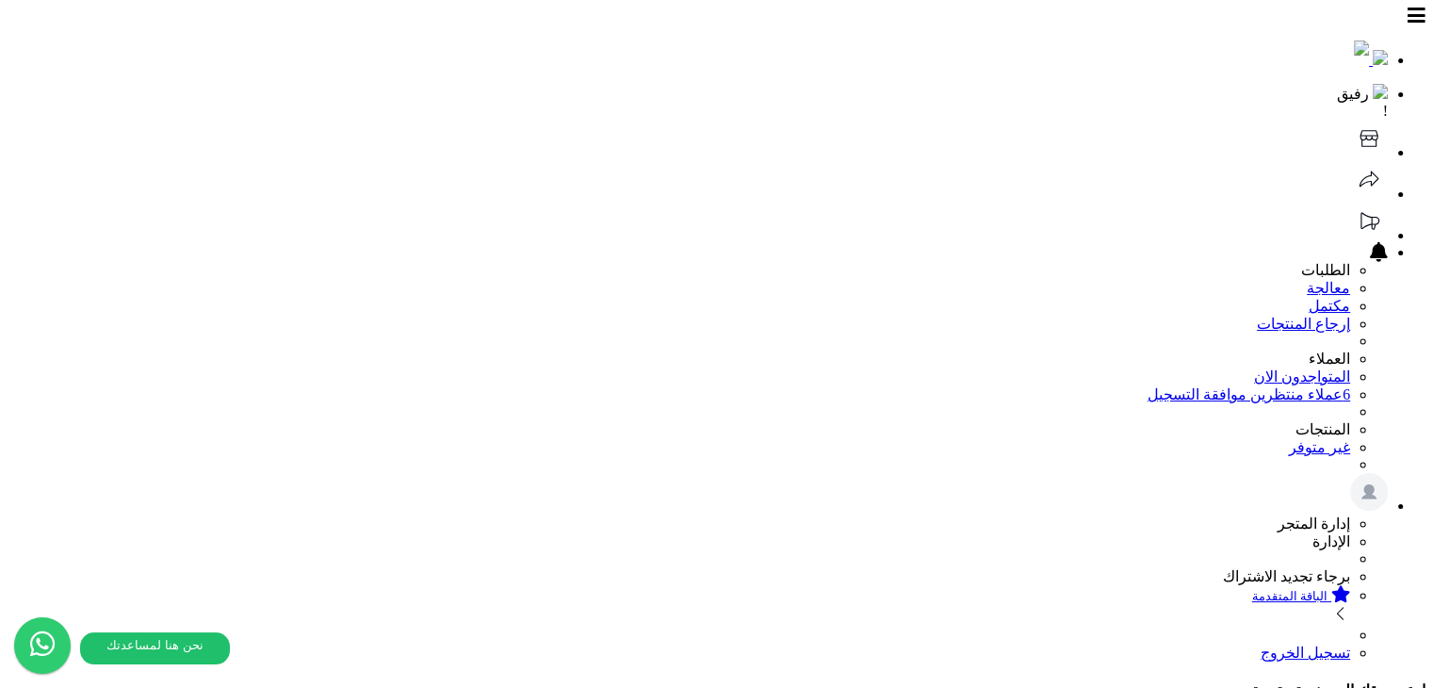
select select
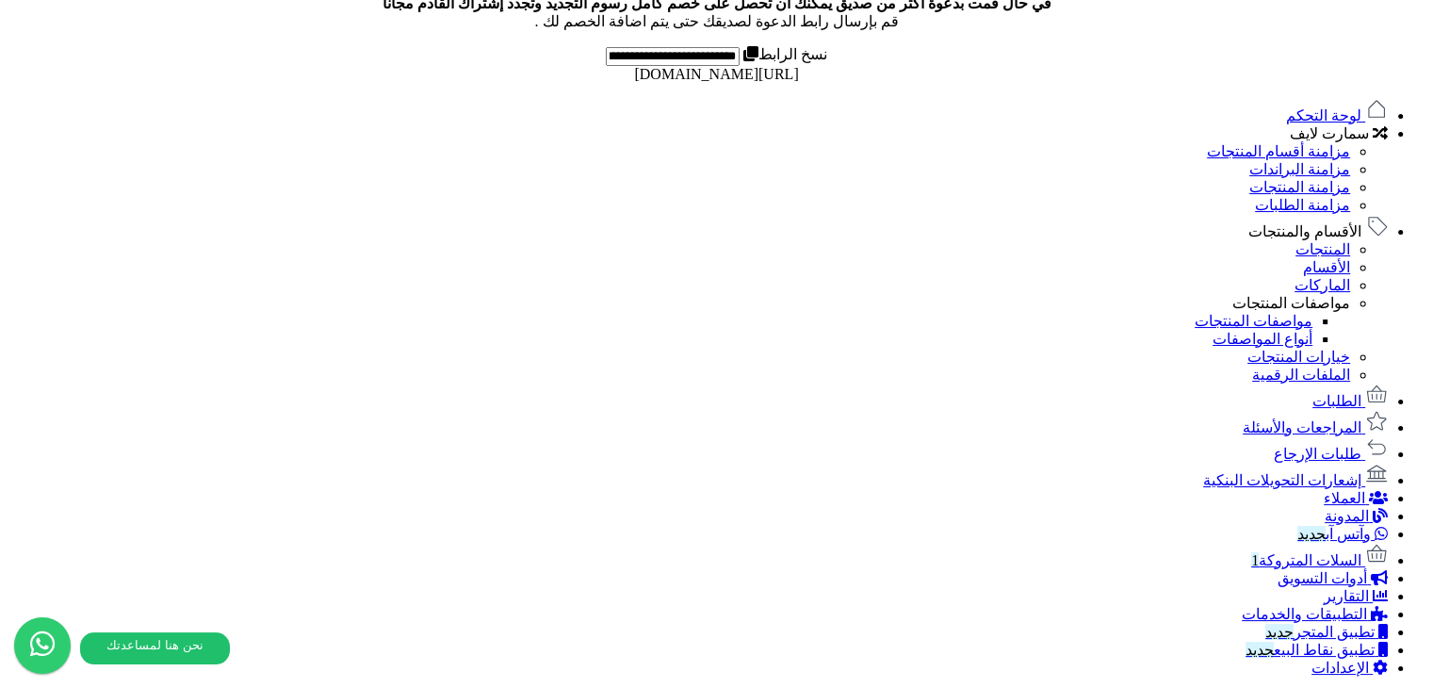
scroll to position [880, 0]
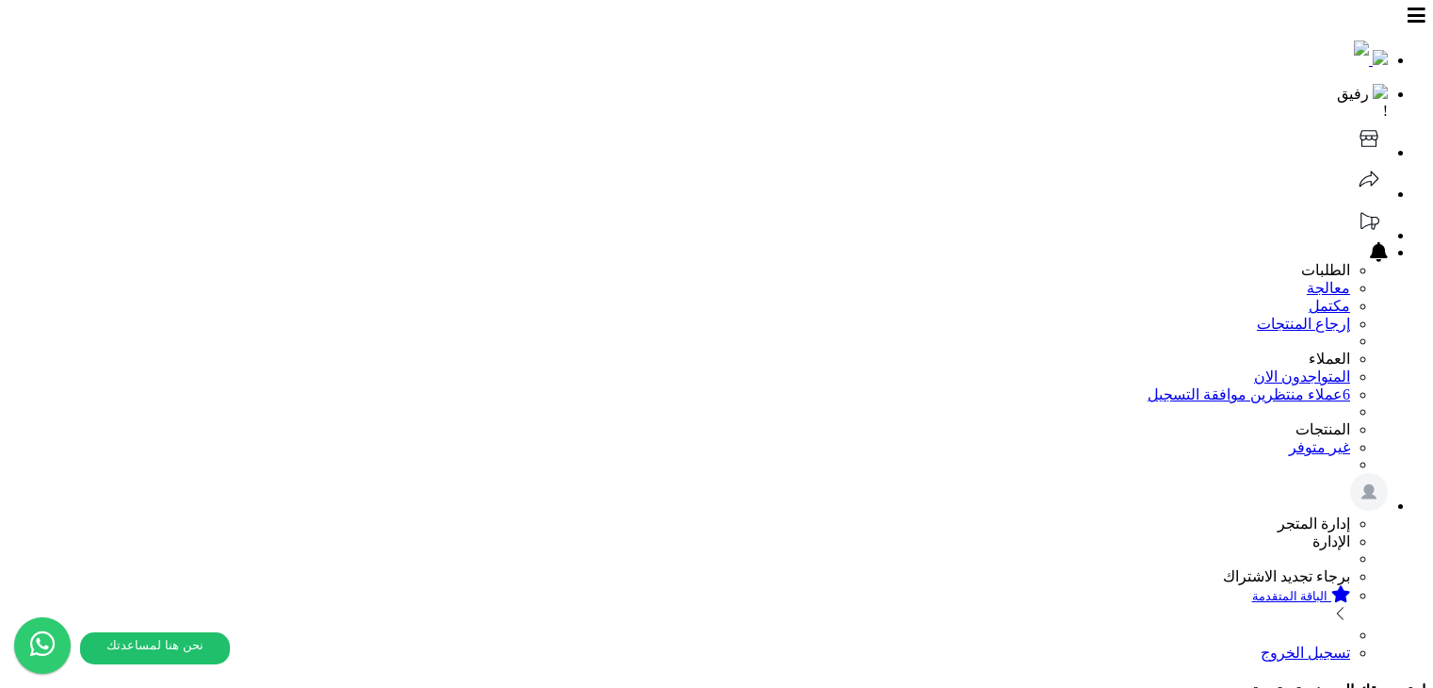
select select
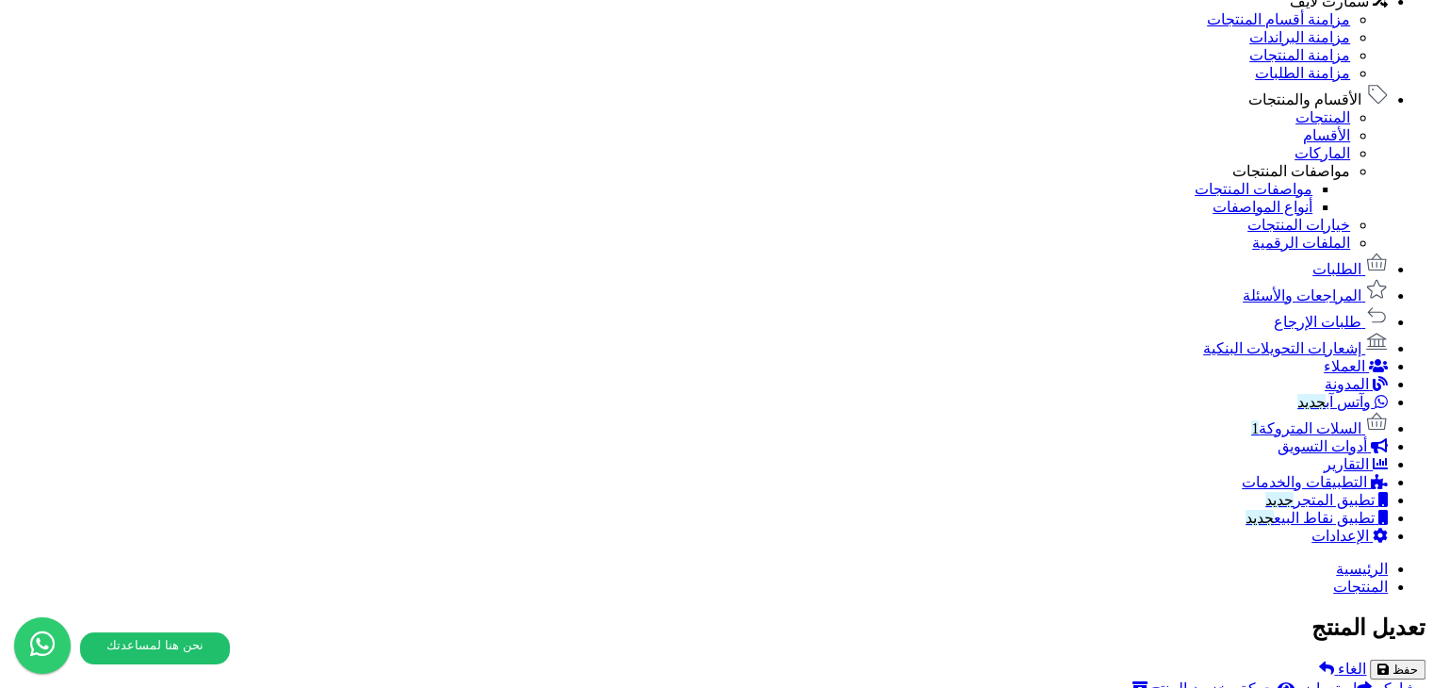
scroll to position [1019, 0]
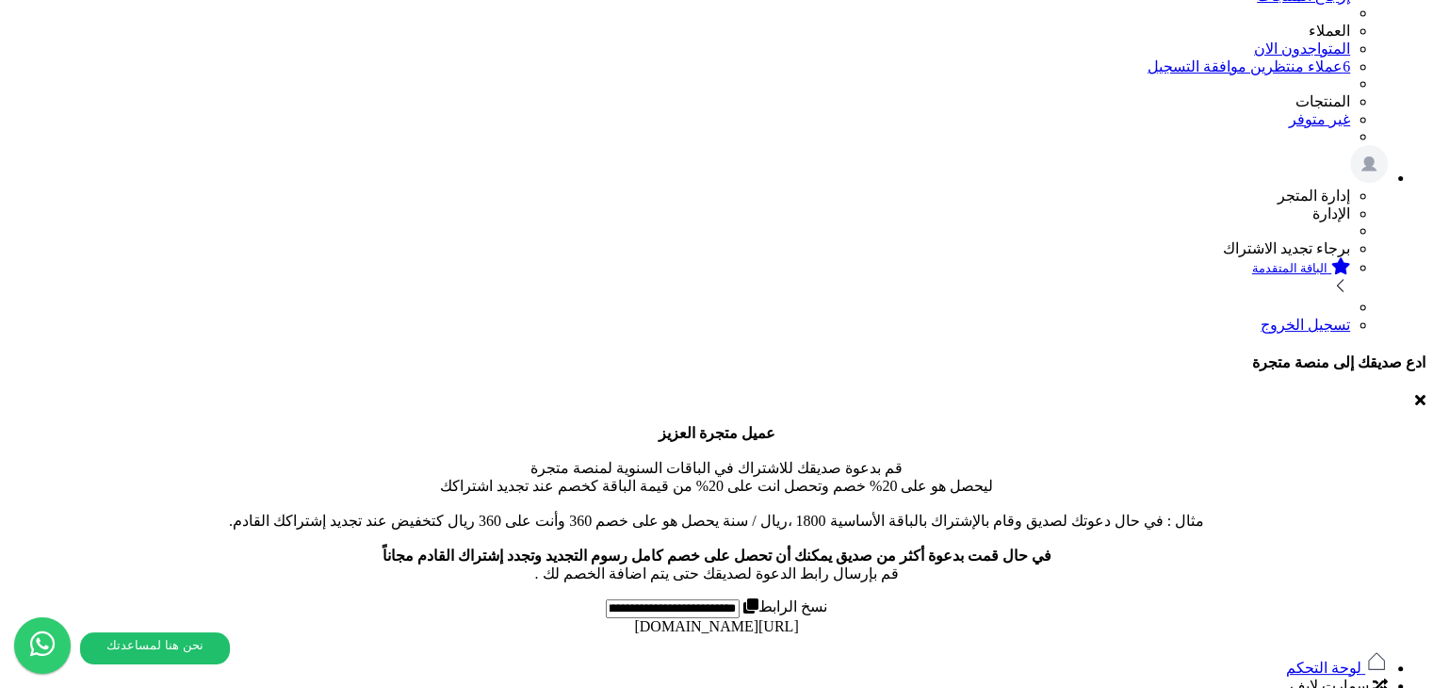
scroll to position [283, 0]
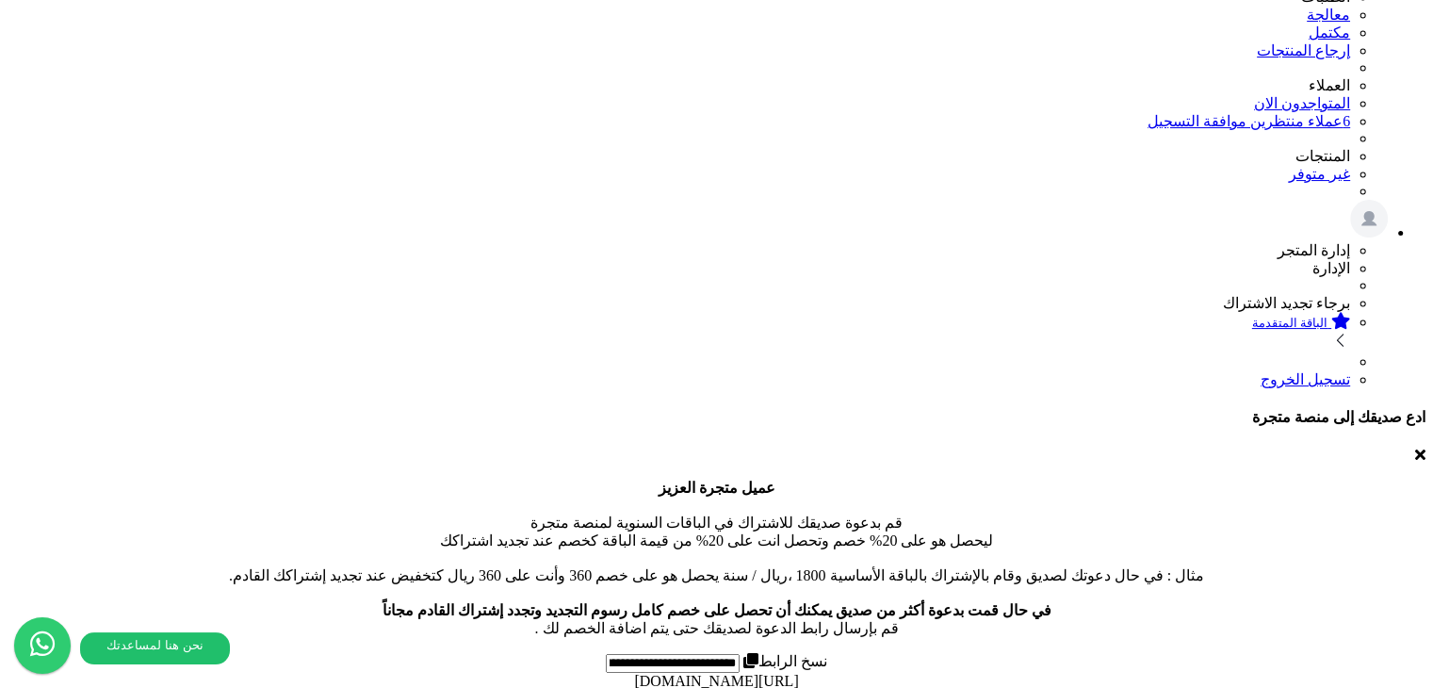
scroll to position [281, 0]
